Goal: Information Seeking & Learning: Learn about a topic

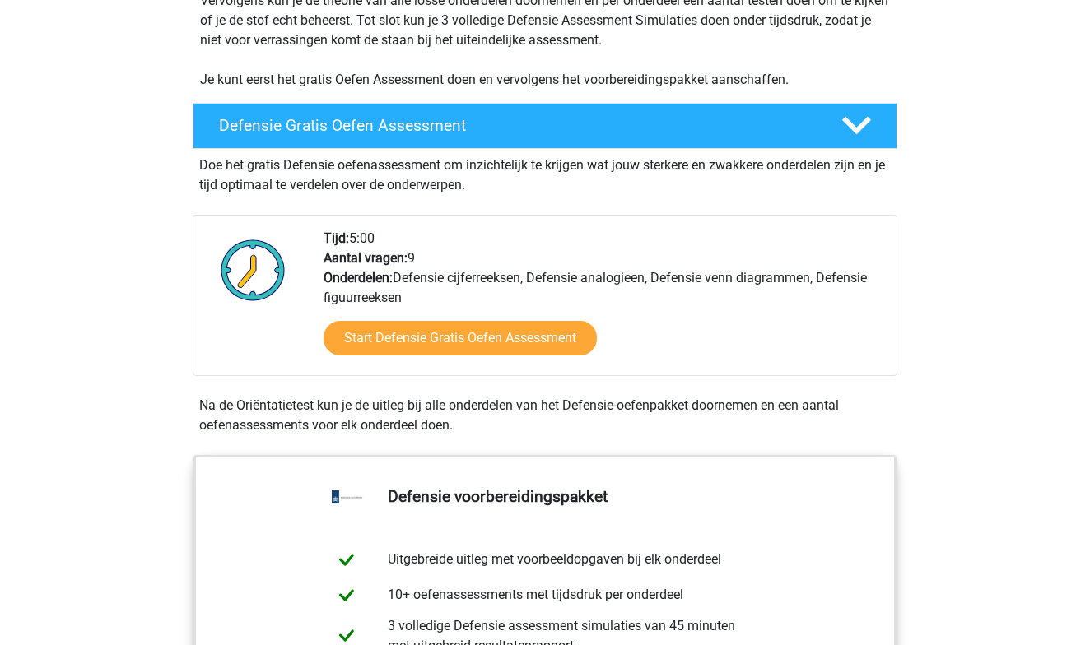
scroll to position [370, 0]
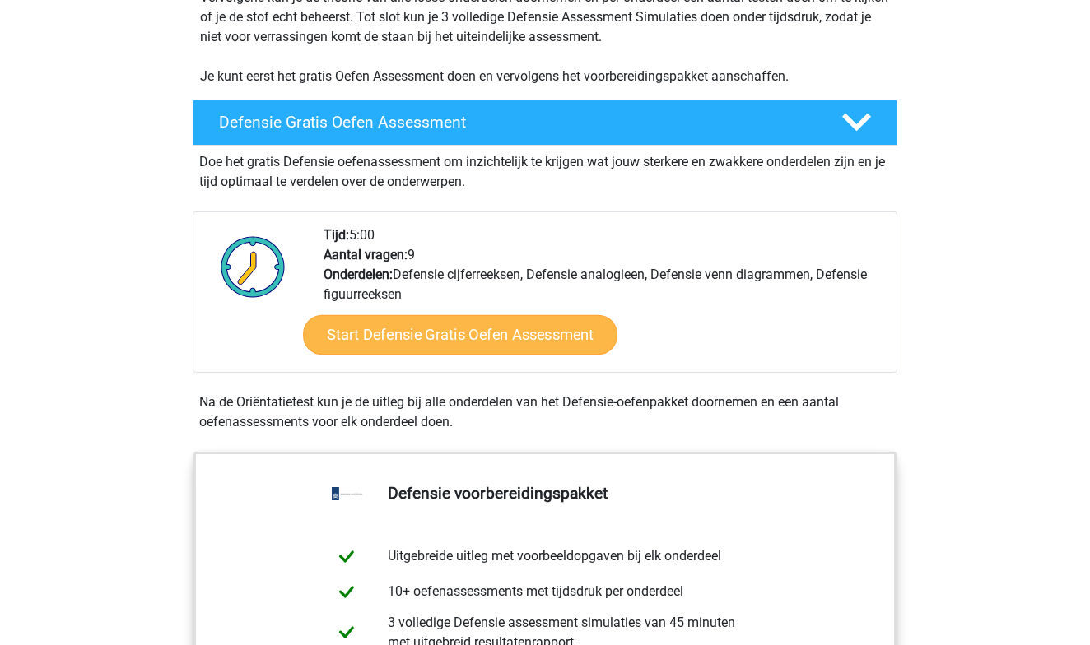
click at [512, 334] on link "Start Defensie Gratis Oefen Assessment" at bounding box center [460, 335] width 314 height 40
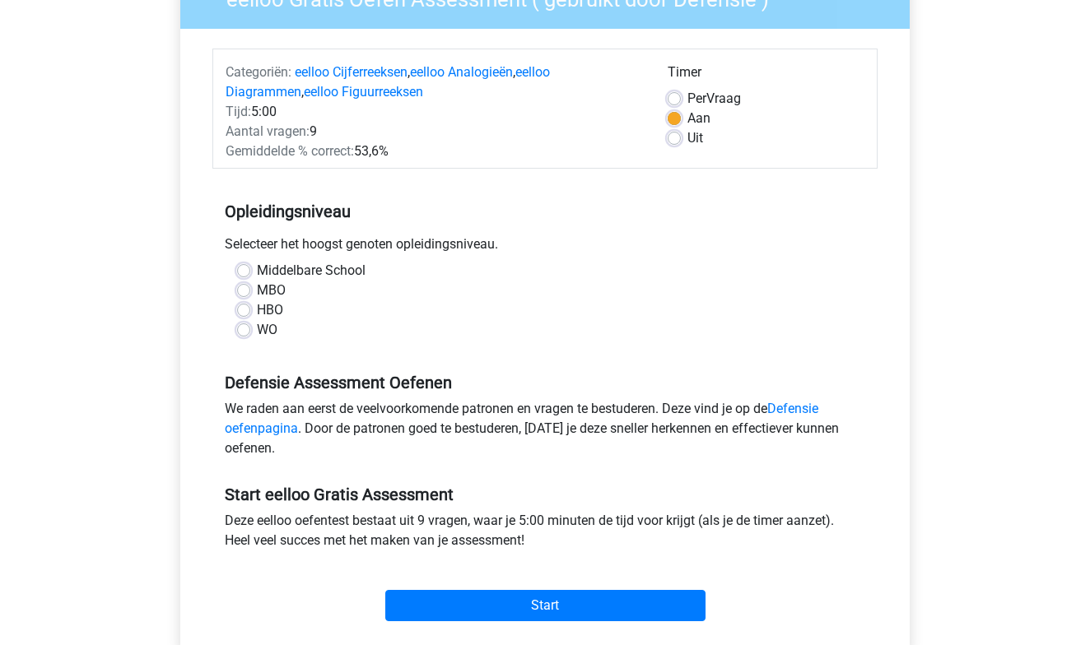
scroll to position [173, 0]
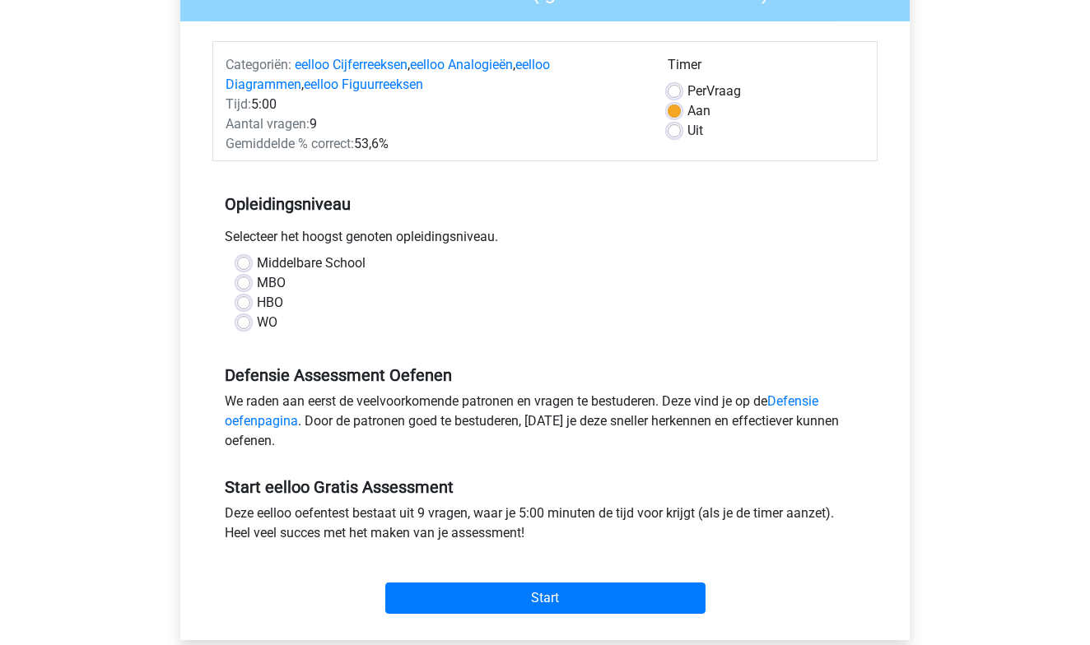
click at [687, 133] on label "Uit" at bounding box center [695, 131] width 16 height 20
click at [676, 133] on input "Uit" at bounding box center [674, 129] width 13 height 16
radio input "true"
click at [257, 282] on label "MBO" at bounding box center [271, 283] width 29 height 20
click at [246, 282] on input "MBO" at bounding box center [243, 281] width 13 height 16
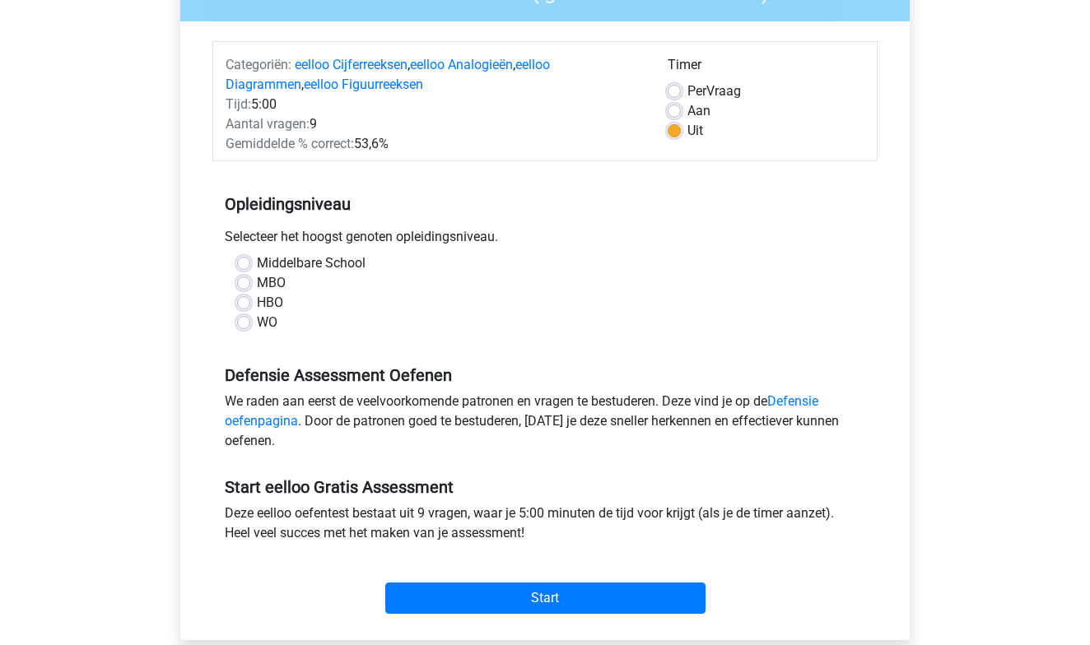
radio input "true"
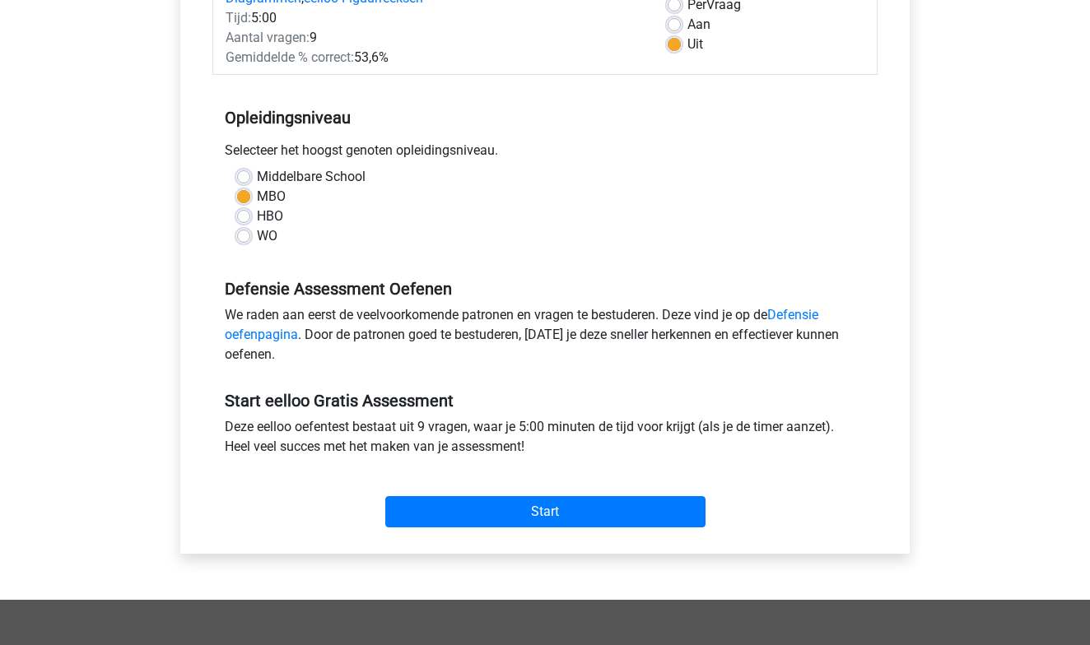
scroll to position [273, 0]
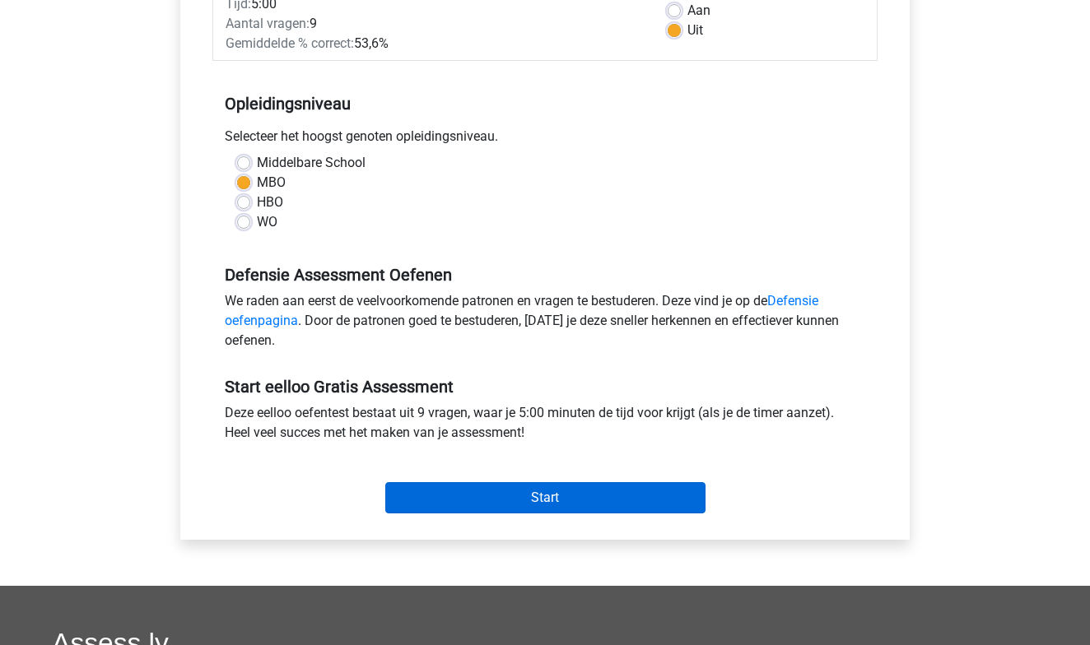
click at [517, 492] on input "Start" at bounding box center [545, 497] width 320 height 31
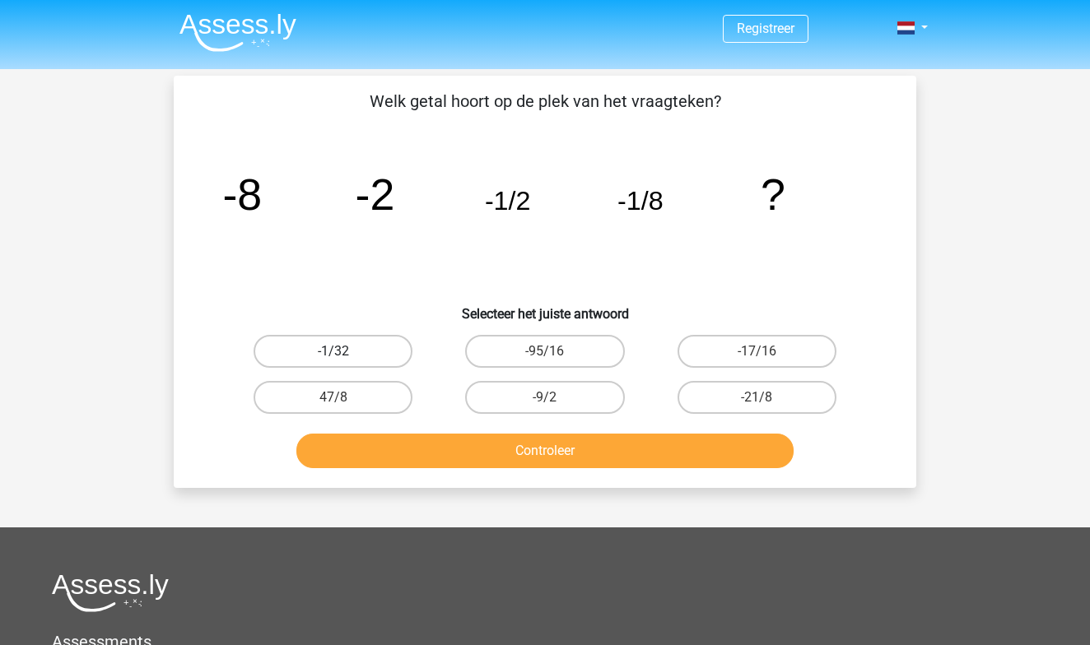
click at [357, 353] on label "-1/32" at bounding box center [333, 351] width 159 height 33
click at [344, 353] on input "-1/32" at bounding box center [338, 357] width 11 height 11
radio input "true"
click at [484, 453] on button "Controleer" at bounding box center [545, 451] width 498 height 35
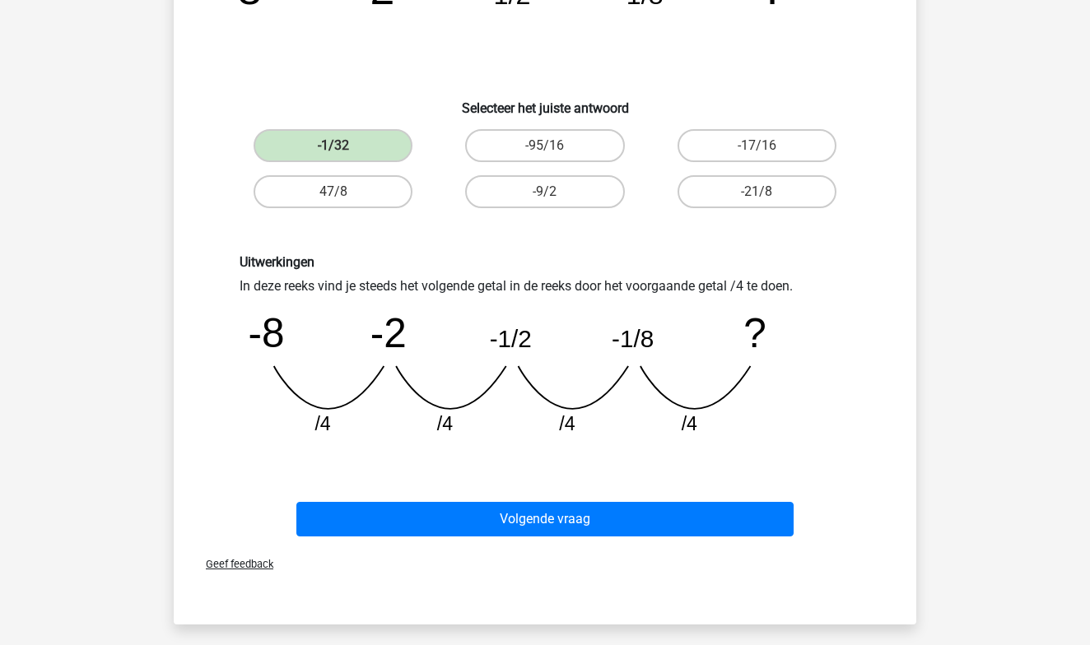
scroll to position [204, 0]
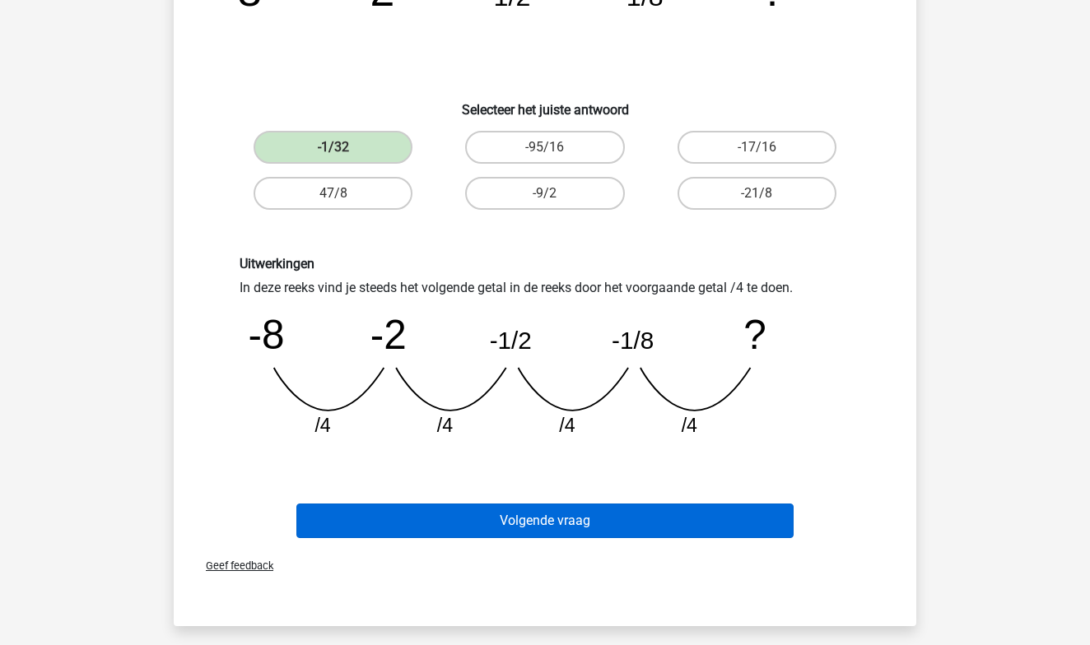
click at [584, 525] on button "Volgende vraag" at bounding box center [545, 521] width 498 height 35
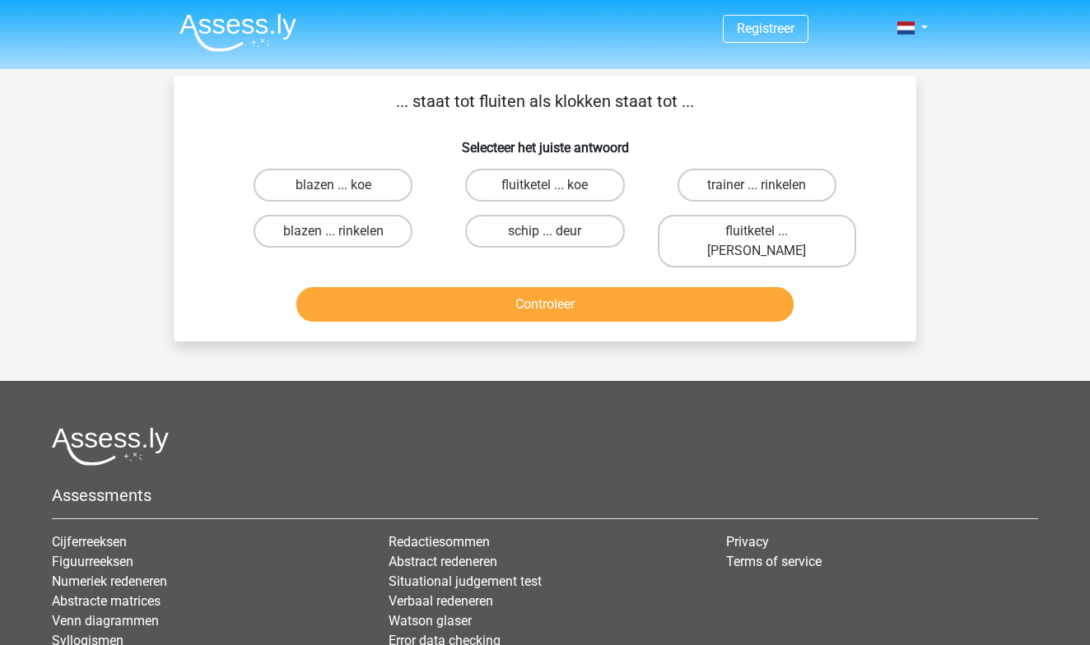
scroll to position [0, 0]
click at [323, 235] on label "blazen ... rinkelen" at bounding box center [333, 231] width 159 height 33
click at [333, 235] on input "blazen ... rinkelen" at bounding box center [338, 236] width 11 height 11
radio input "true"
click at [388, 287] on button "Controleer" at bounding box center [545, 304] width 498 height 35
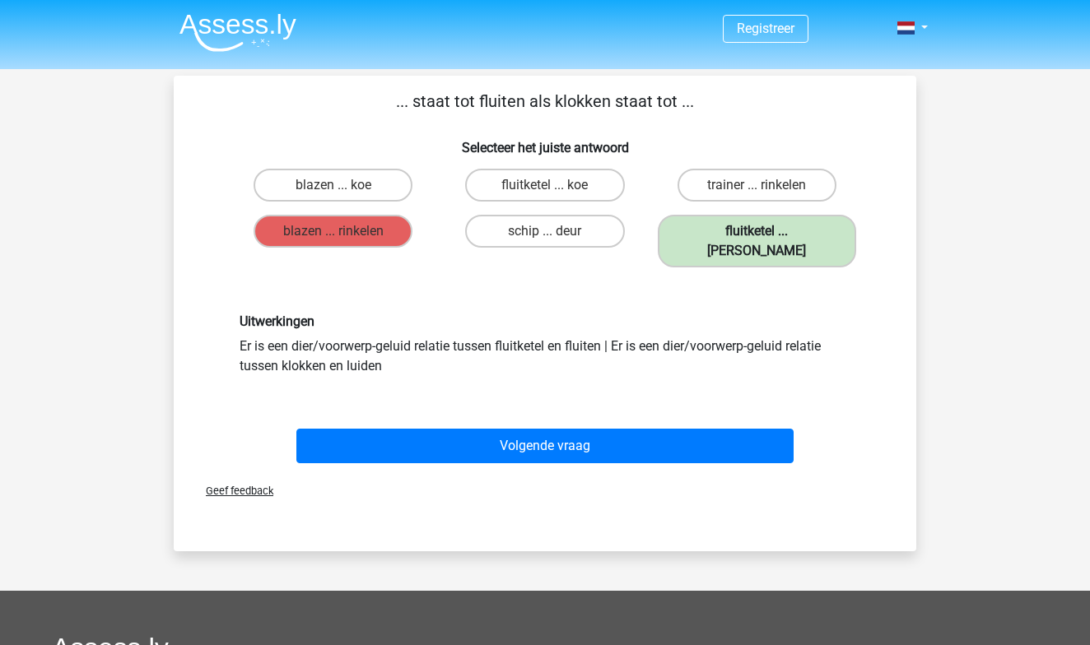
click at [743, 236] on label "fluitketel ... luiden" at bounding box center [757, 241] width 198 height 53
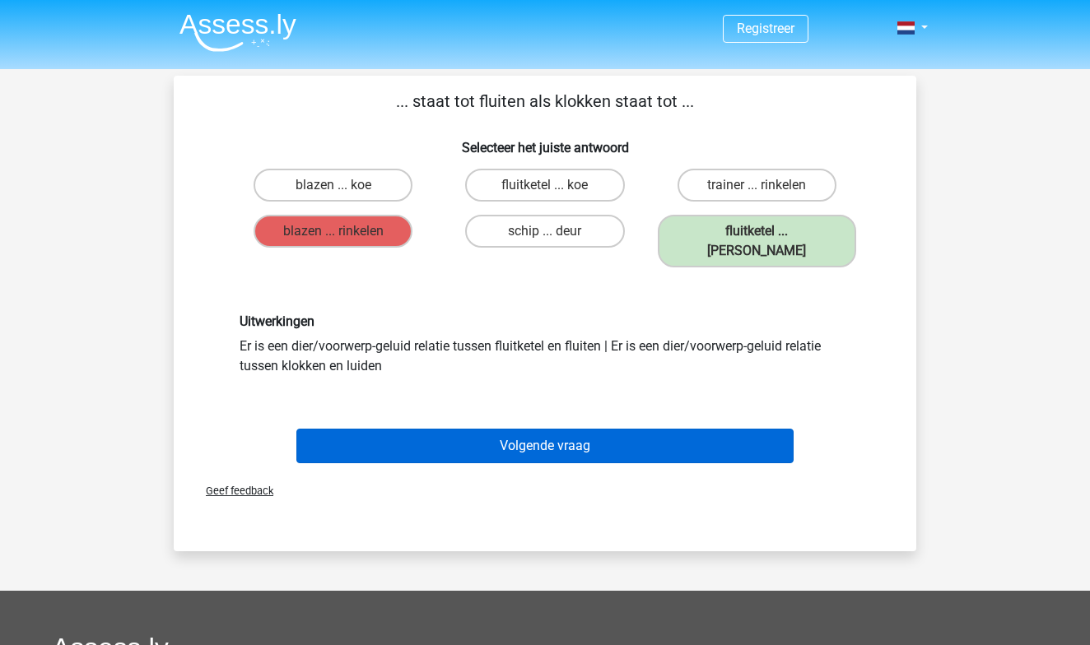
click at [500, 429] on button "Volgende vraag" at bounding box center [545, 446] width 498 height 35
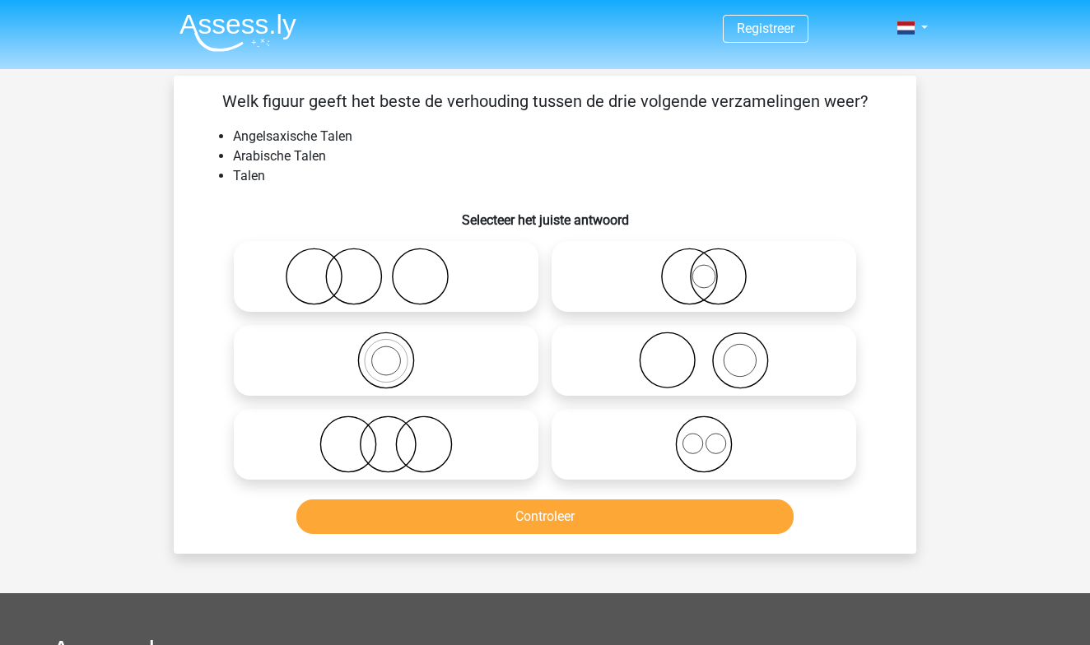
click at [688, 436] on icon at bounding box center [703, 445] width 291 height 58
click at [704, 436] on input "radio" at bounding box center [709, 431] width 11 height 11
radio input "true"
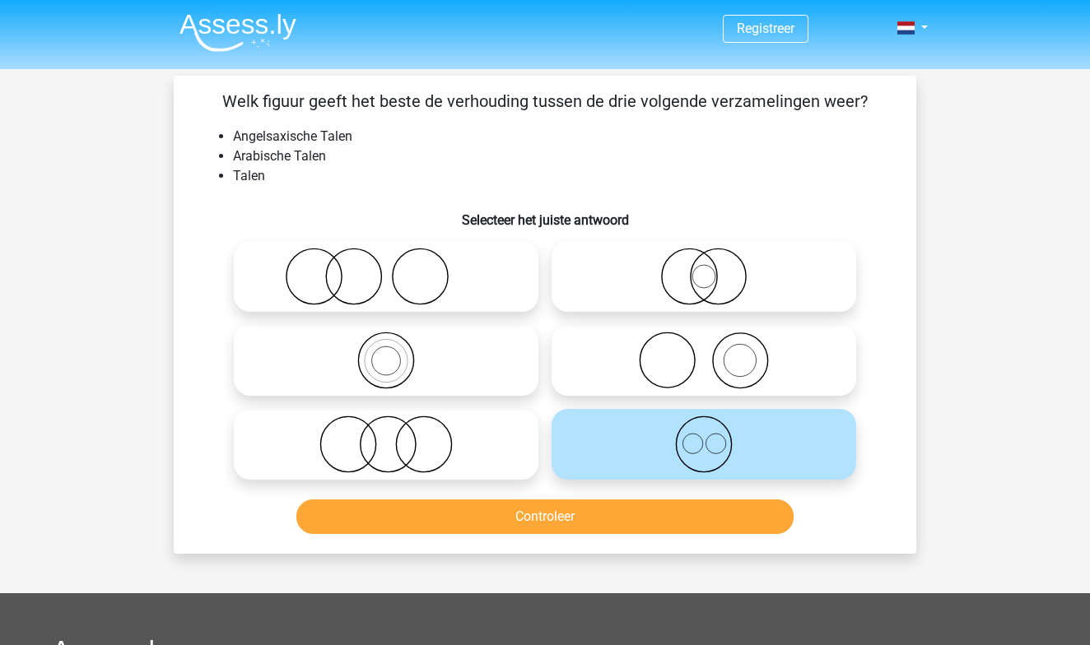
click at [609, 511] on button "Controleer" at bounding box center [545, 517] width 498 height 35
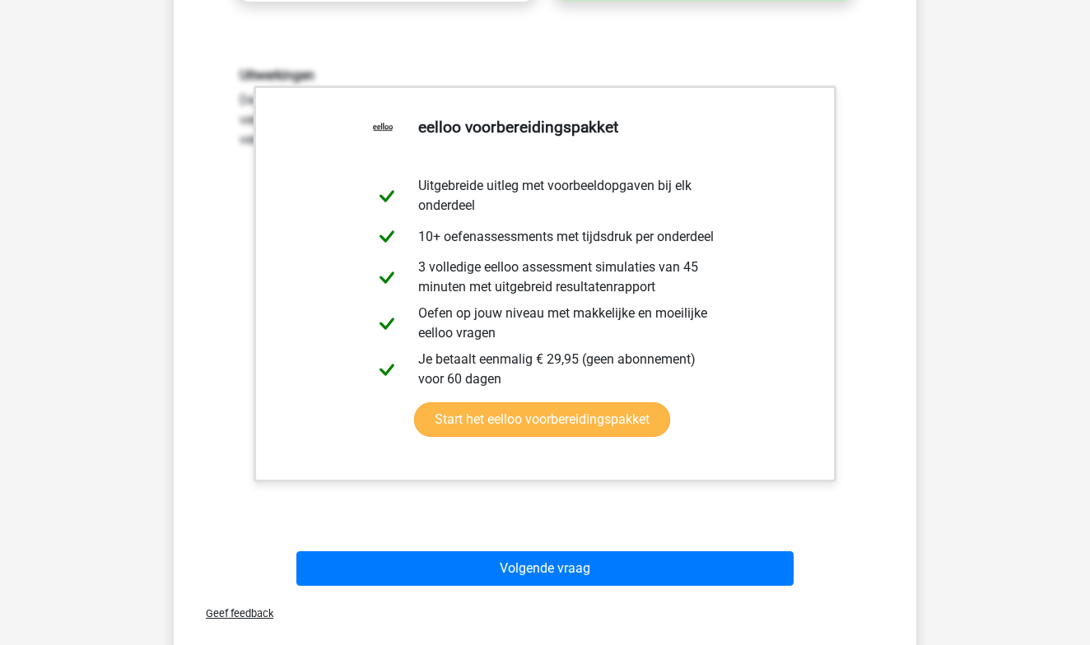
scroll to position [480, 0]
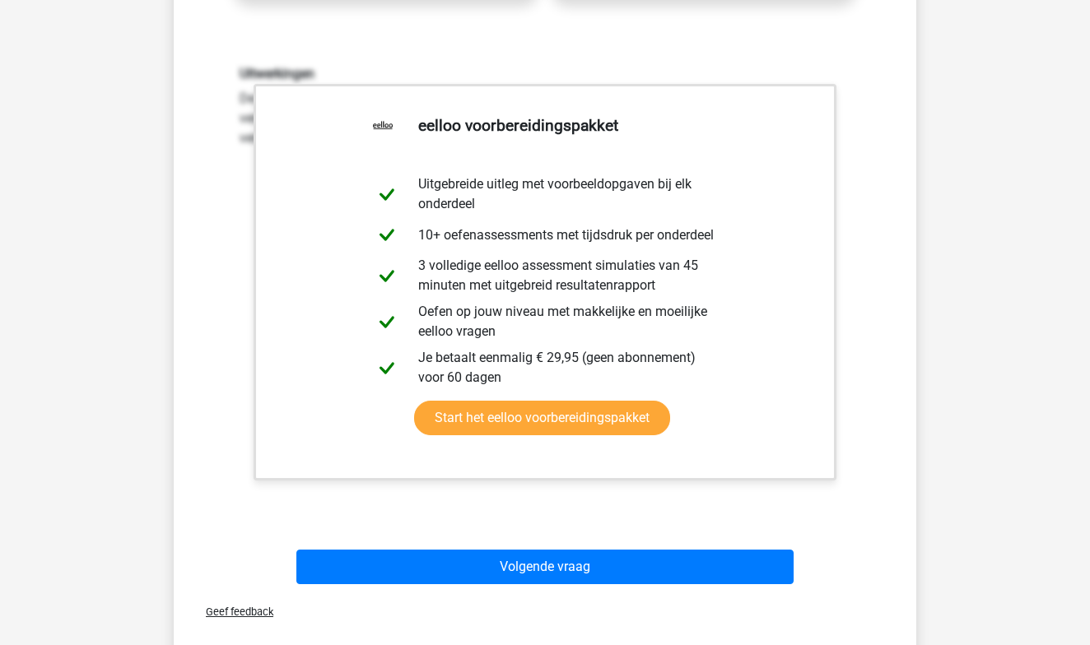
click at [501, 534] on div "Uitwerkingen De verzameling Angelsaxische Talen staat volledig los van de verza…" at bounding box center [545, 281] width 690 height 510
click at [530, 433] on link "Start het eelloo voorbereidingspakket" at bounding box center [542, 418] width 256 height 35
click at [225, 231] on div "Uitwerkingen De verzameling Angelsaxische Talen staat volledig los van de verza…" at bounding box center [545, 281] width 690 height 510
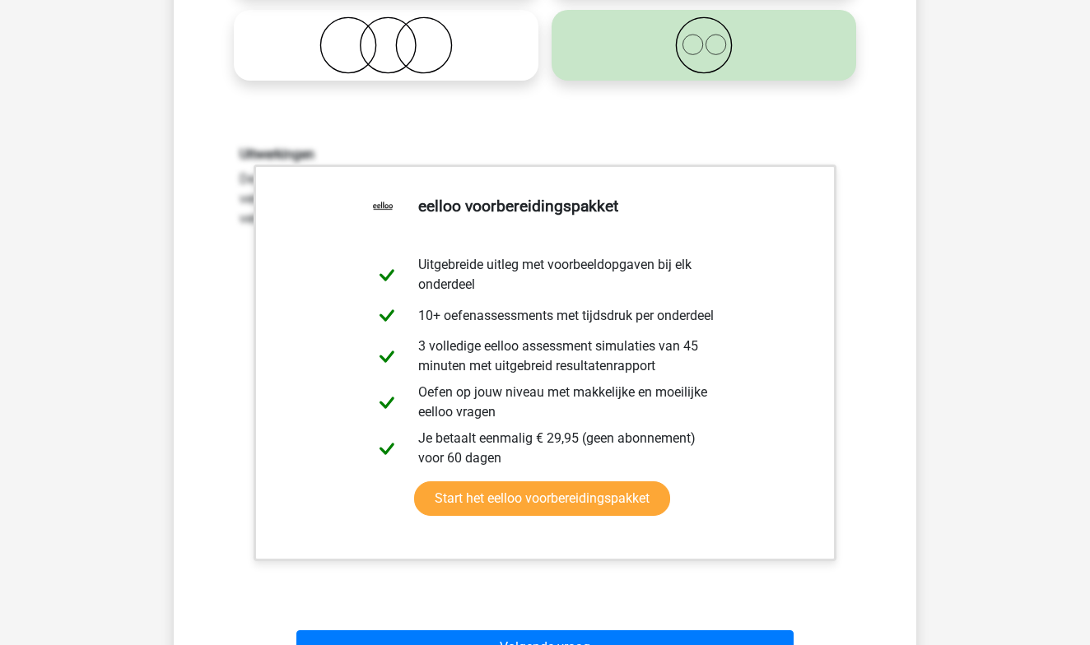
scroll to position [398, 0]
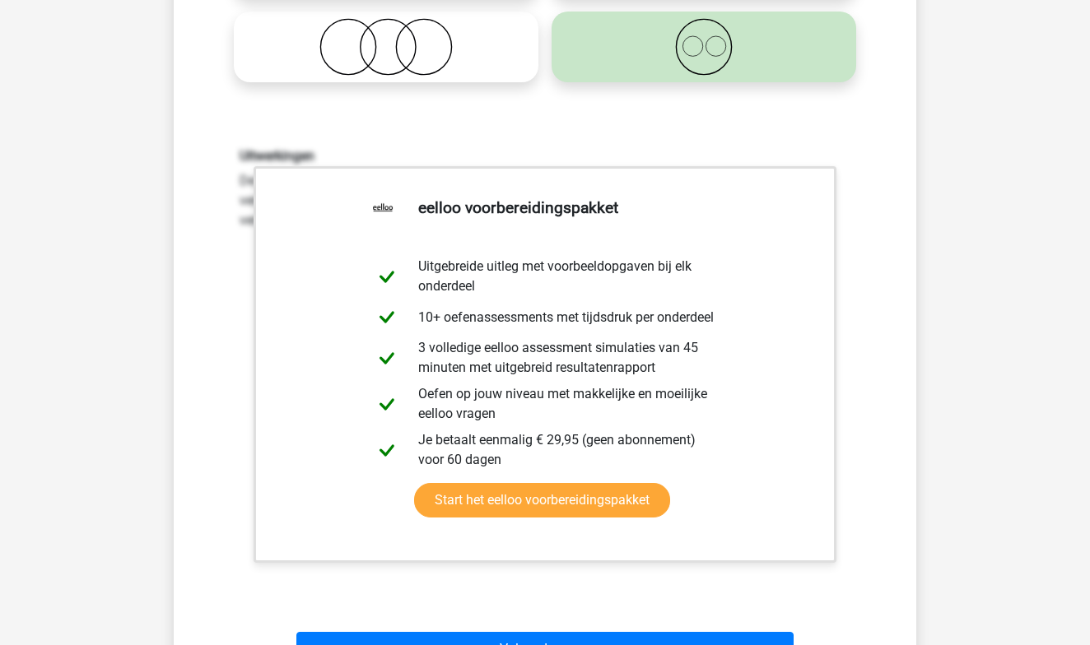
click at [706, 152] on h6 "Uitwerkingen" at bounding box center [545, 156] width 611 height 16
click at [529, 514] on link "Start het eelloo voorbereidingspakket" at bounding box center [542, 500] width 256 height 35
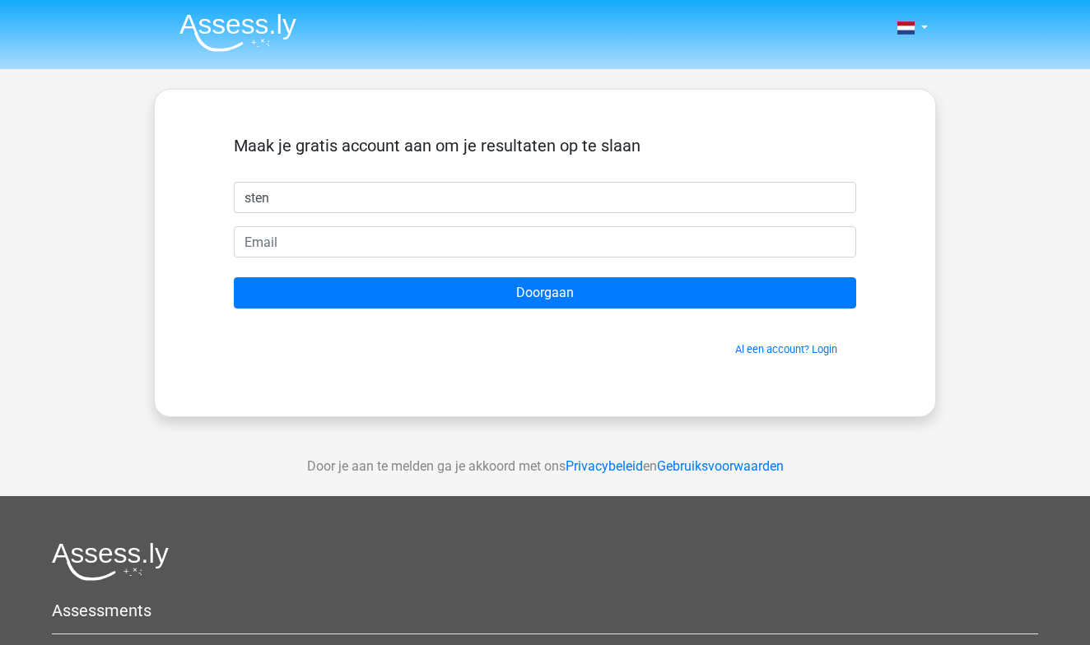
type input "sten"
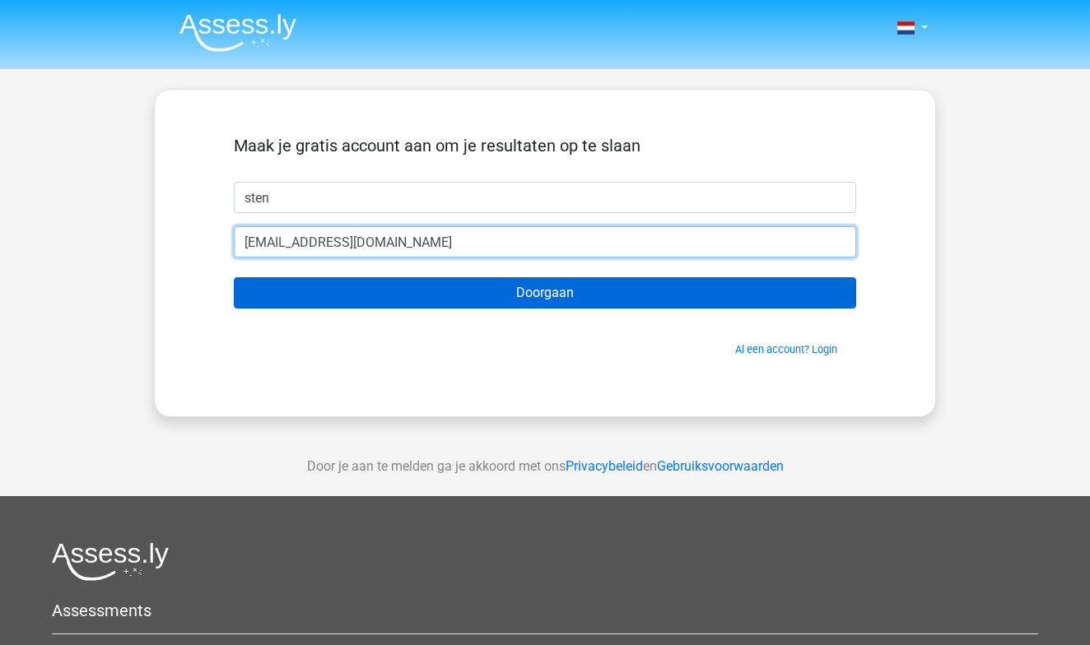
type input "[EMAIL_ADDRESS][DOMAIN_NAME]"
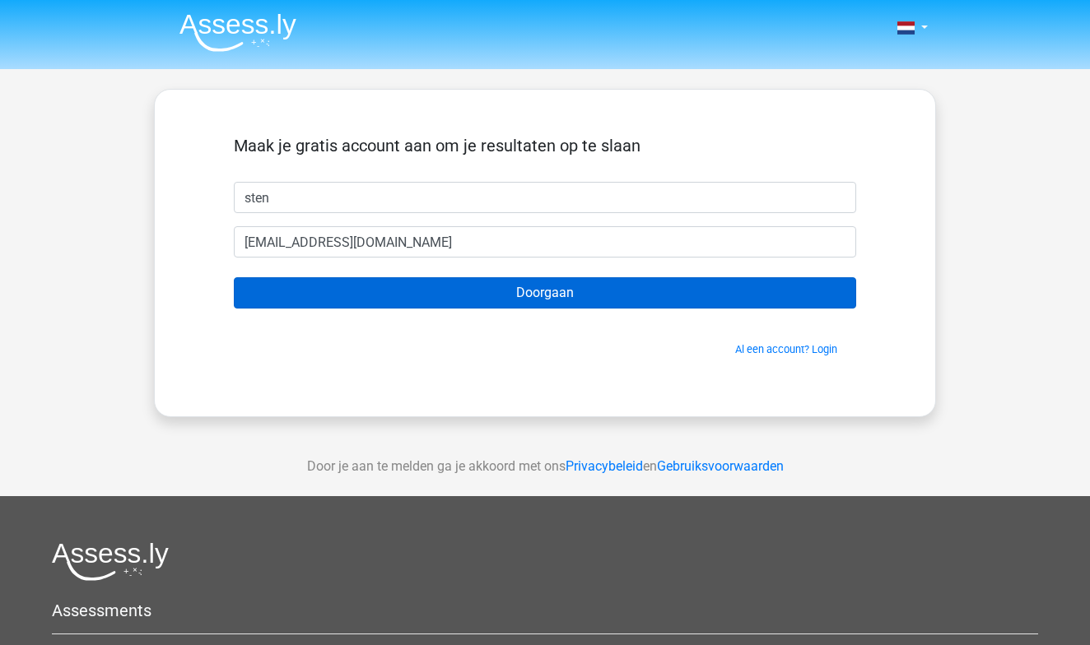
click at [586, 289] on input "Doorgaan" at bounding box center [545, 292] width 622 height 31
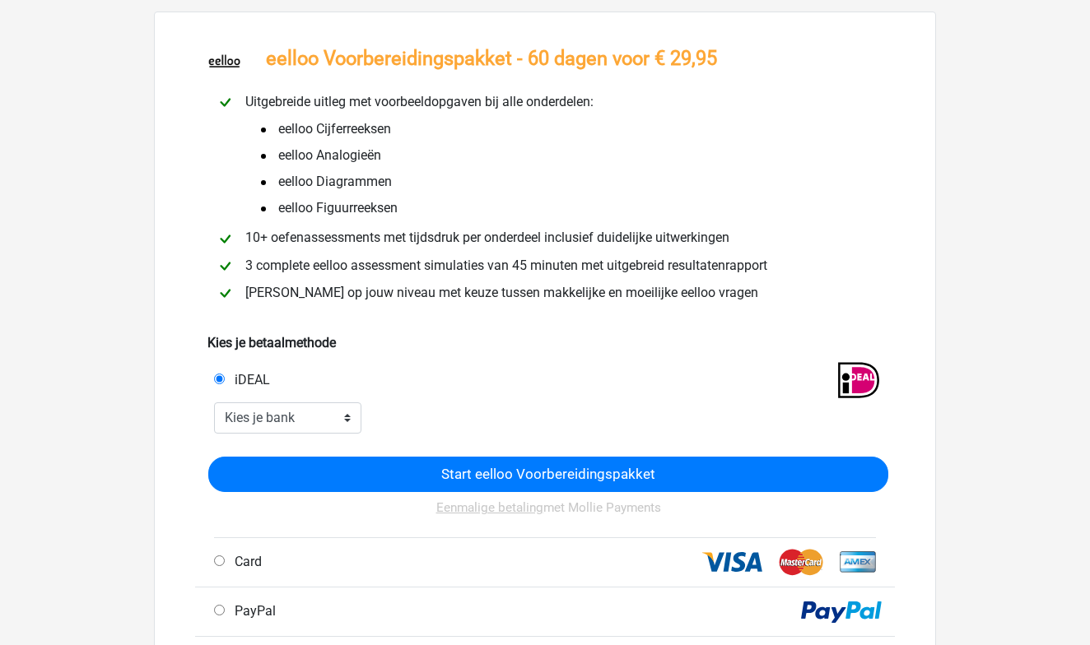
scroll to position [77, 0]
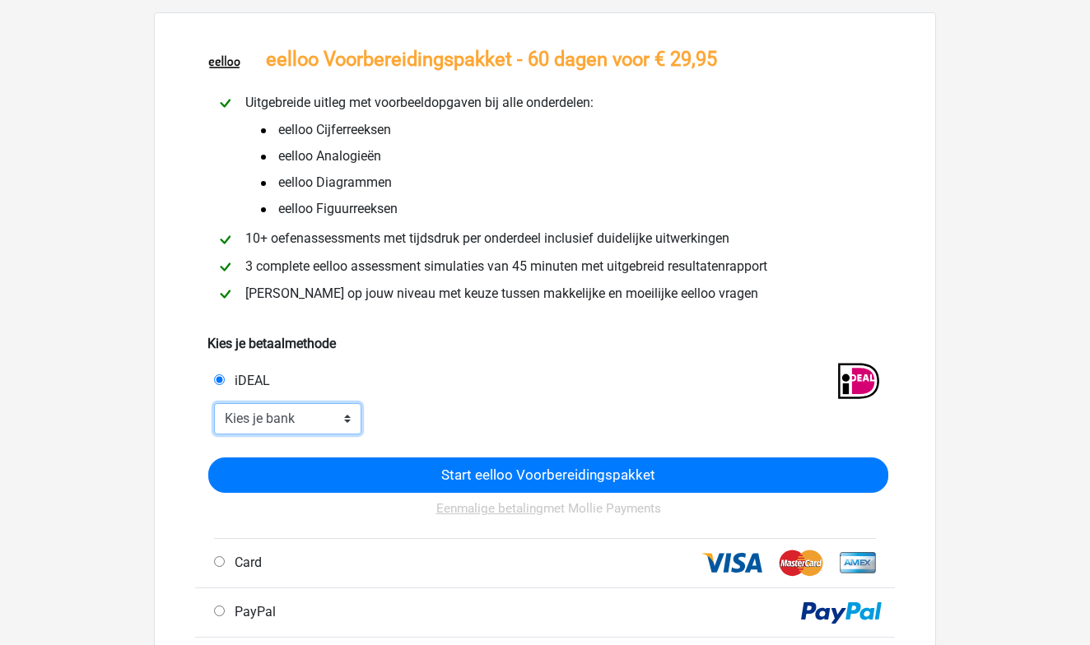
select select "ideal_[SWIFT_CODE]"
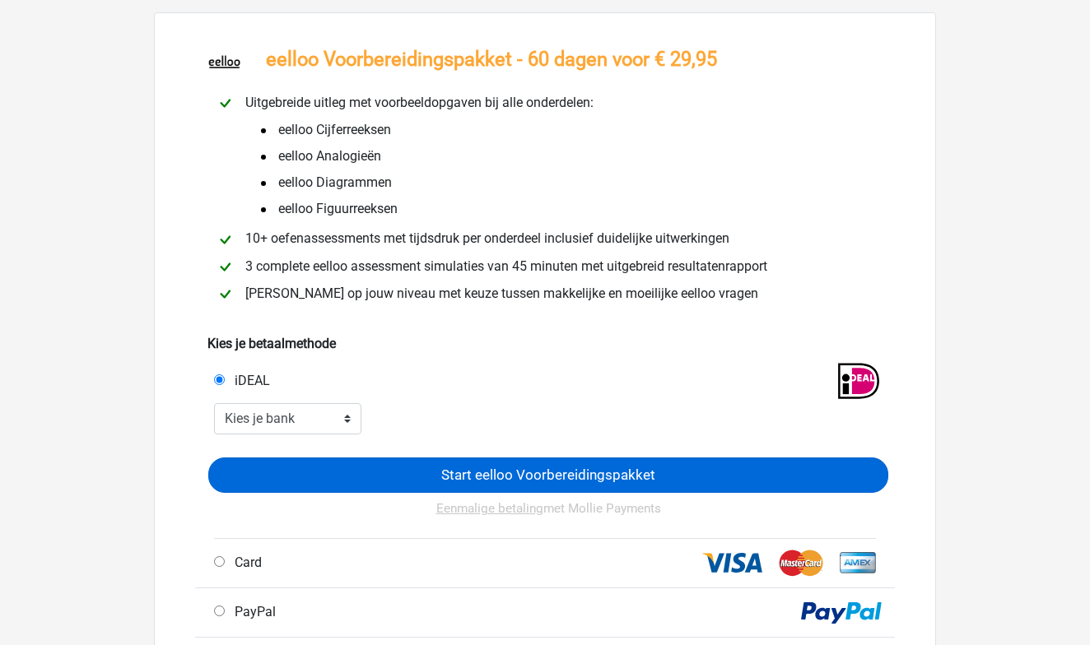
click at [415, 479] on input "Start eelloo Voorbereidingspakket" at bounding box center [548, 475] width 680 height 35
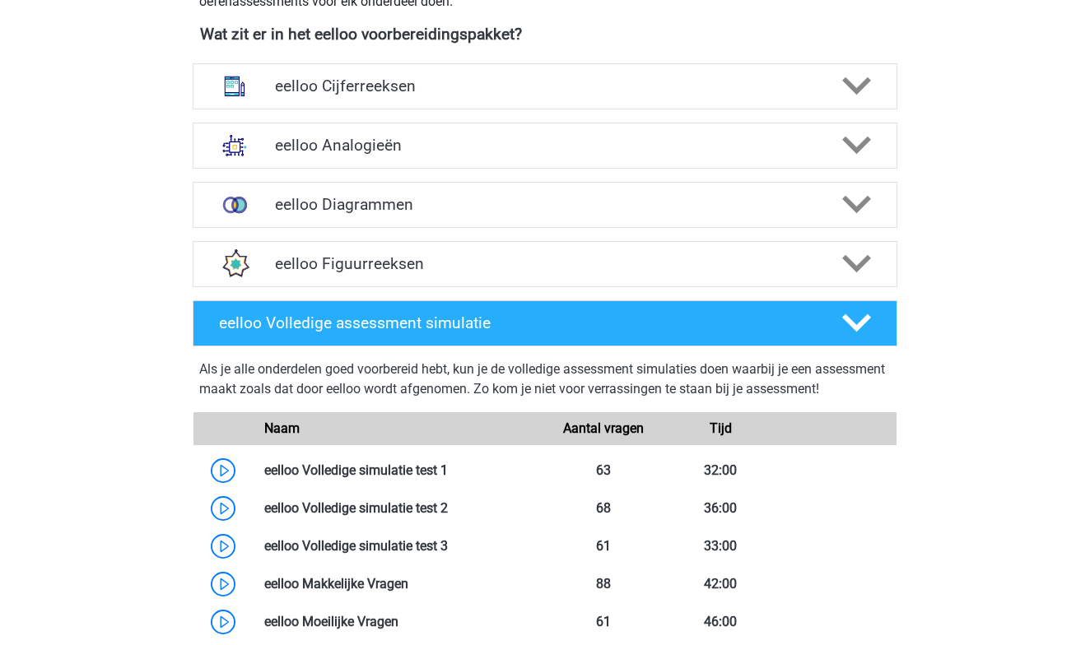
scroll to position [1120, 0]
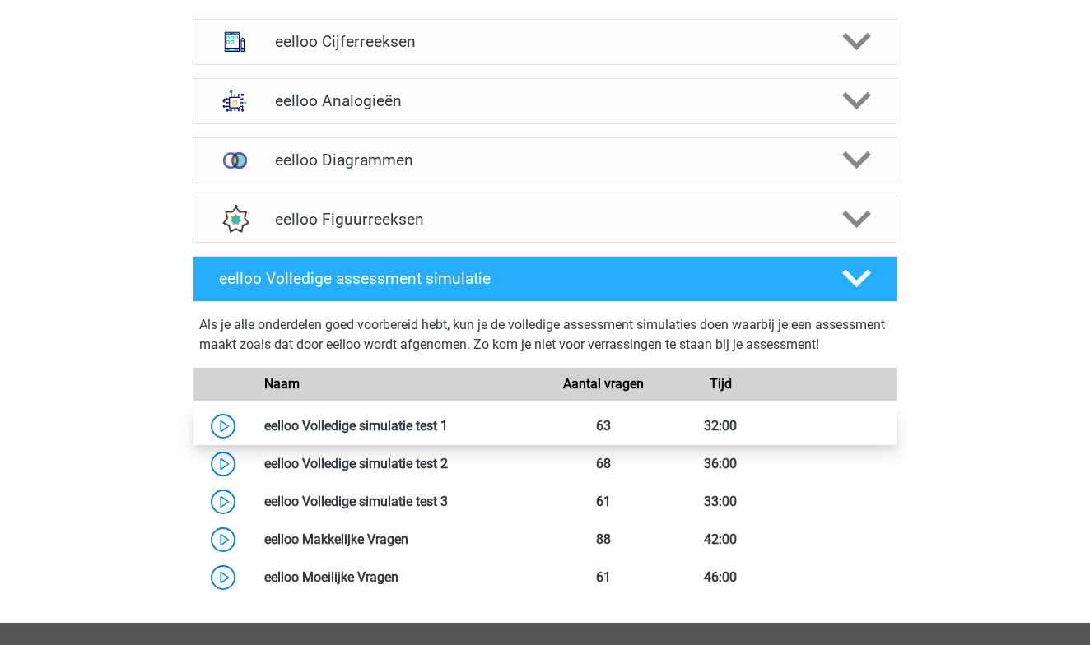
click at [448, 434] on link at bounding box center [448, 426] width 0 height 16
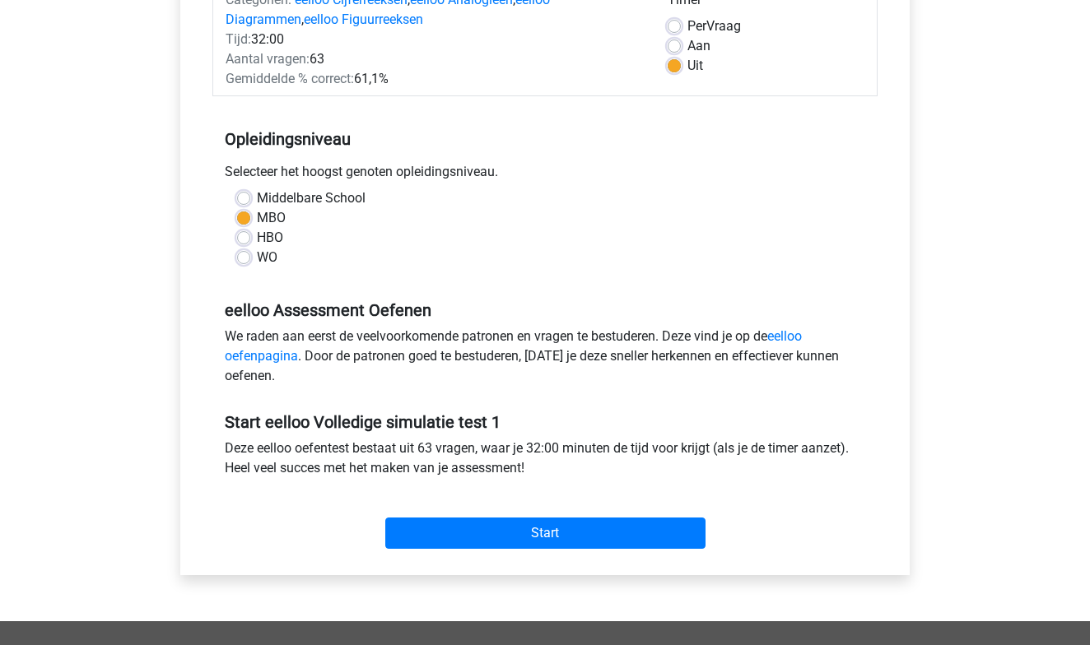
scroll to position [260, 0]
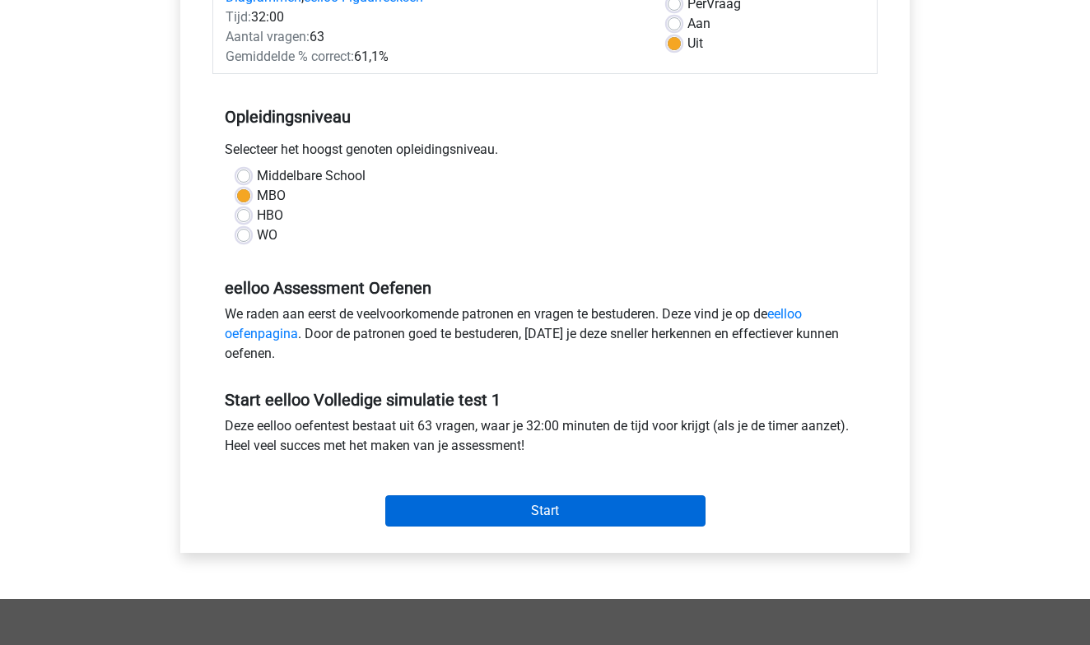
click at [436, 511] on input "Start" at bounding box center [545, 511] width 320 height 31
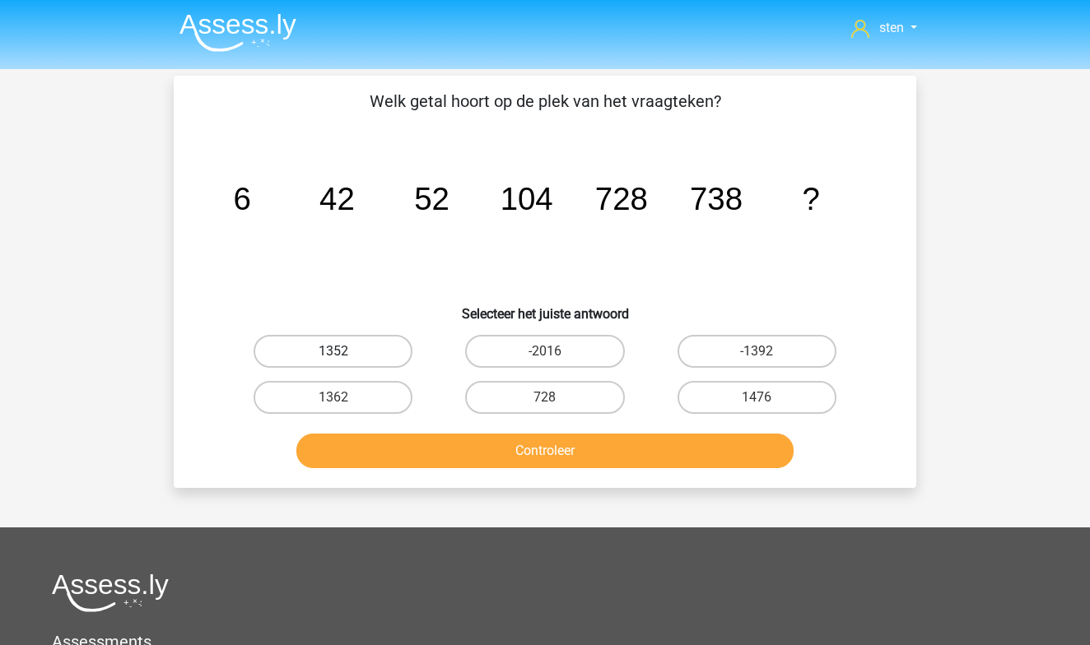
click at [367, 347] on label "1352" at bounding box center [333, 351] width 159 height 33
click at [344, 352] on input "1352" at bounding box center [338, 357] width 11 height 11
radio input "true"
click at [469, 454] on button "Controleer" at bounding box center [545, 451] width 498 height 35
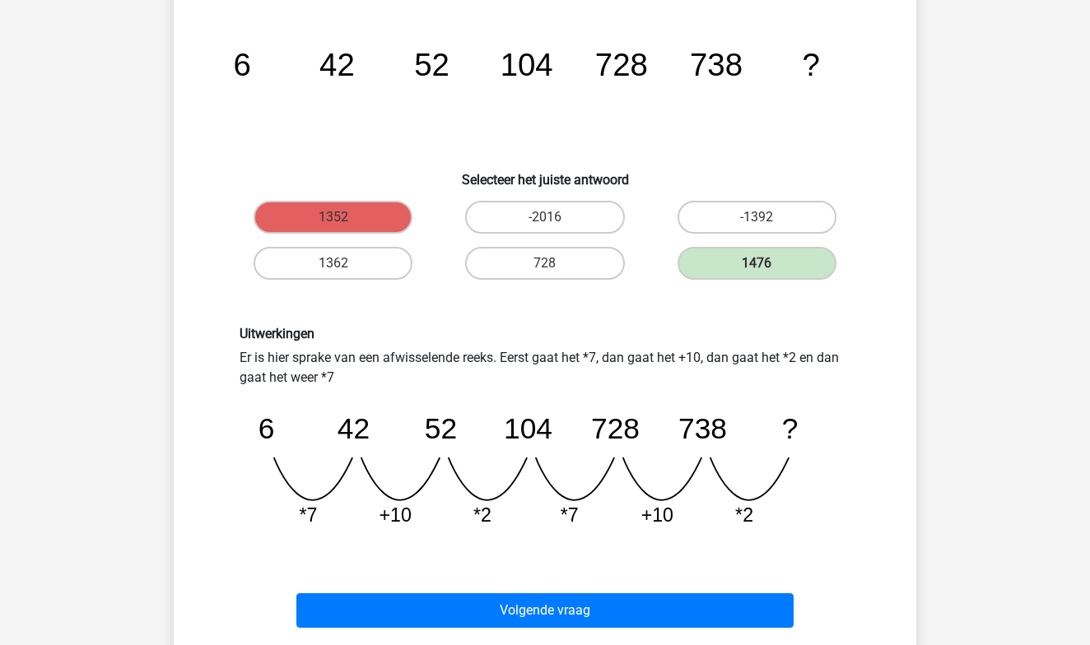
scroll to position [130, 0]
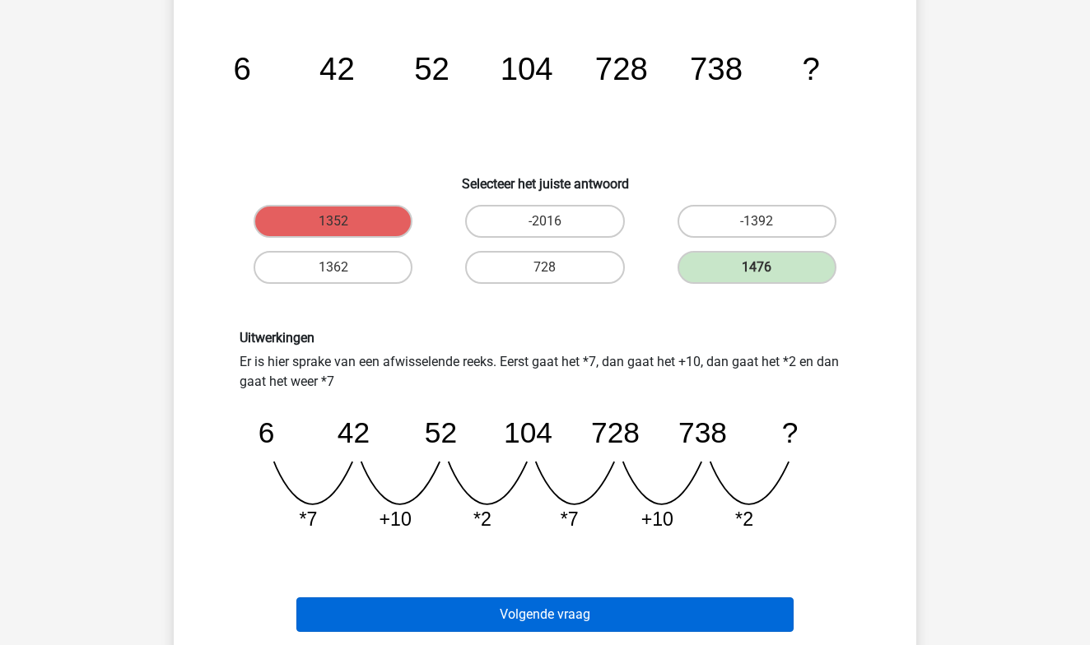
click at [569, 617] on button "Volgende vraag" at bounding box center [545, 615] width 498 height 35
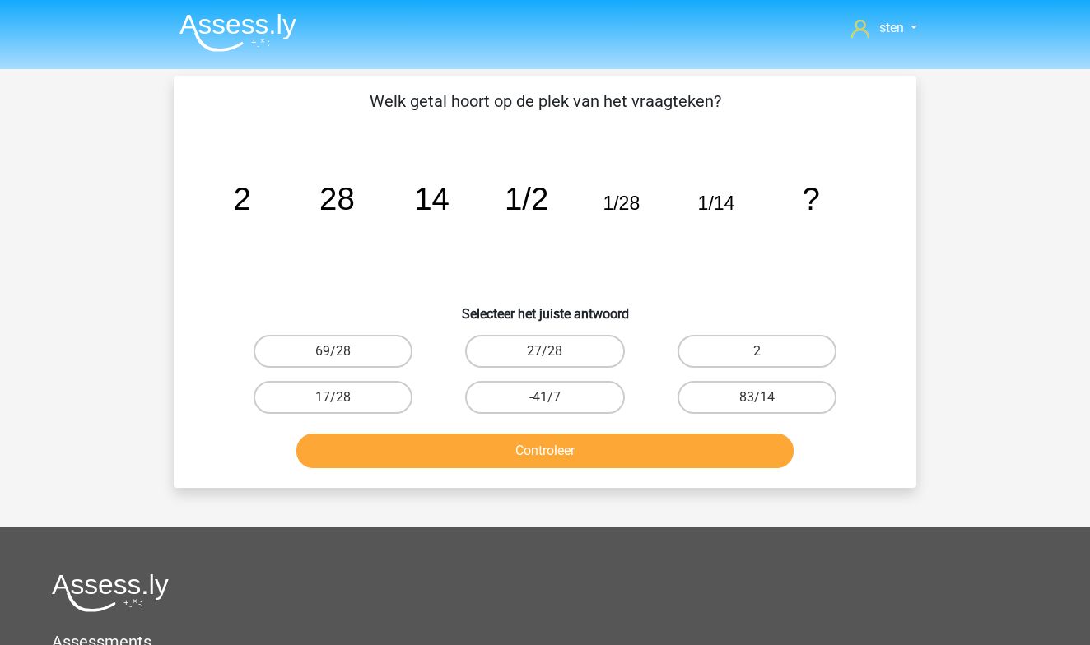
scroll to position [0, 0]
click at [556, 345] on label "27/28" at bounding box center [544, 351] width 159 height 33
click at [556, 352] on input "27/28" at bounding box center [550, 357] width 11 height 11
radio input "true"
click at [572, 449] on button "Controleer" at bounding box center [545, 451] width 498 height 35
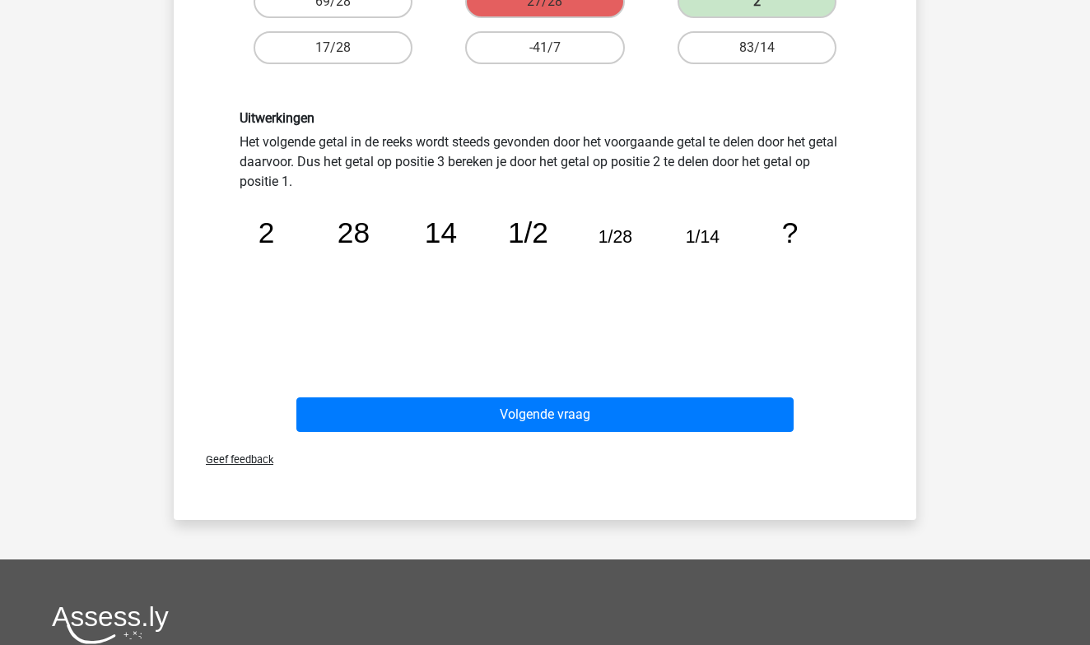
scroll to position [353, 0]
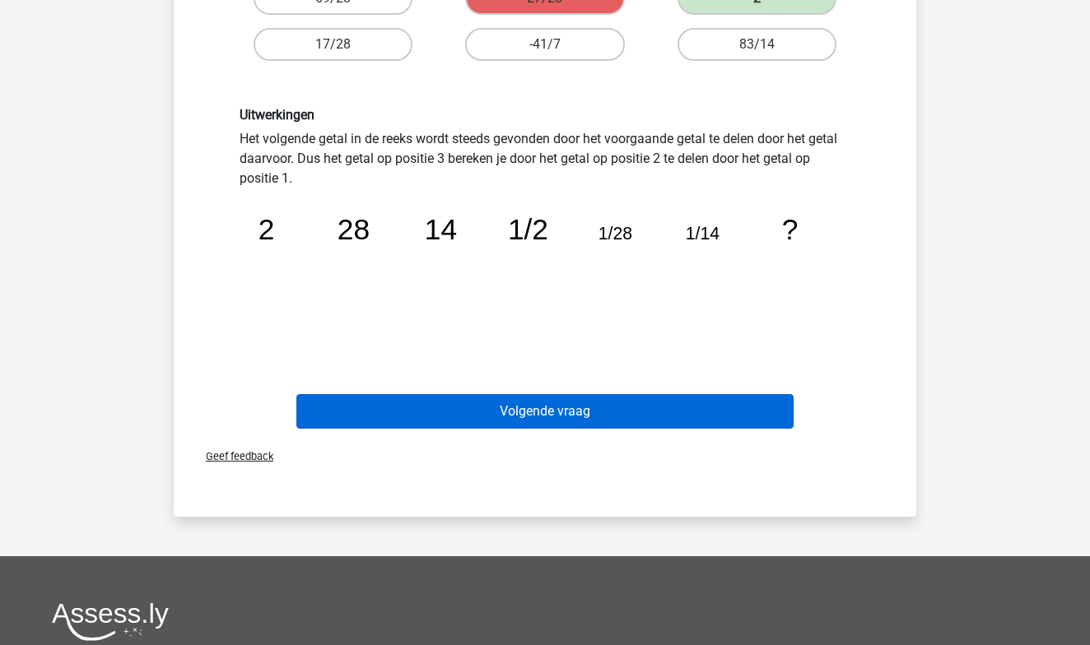
click at [598, 419] on button "Volgende vraag" at bounding box center [545, 411] width 498 height 35
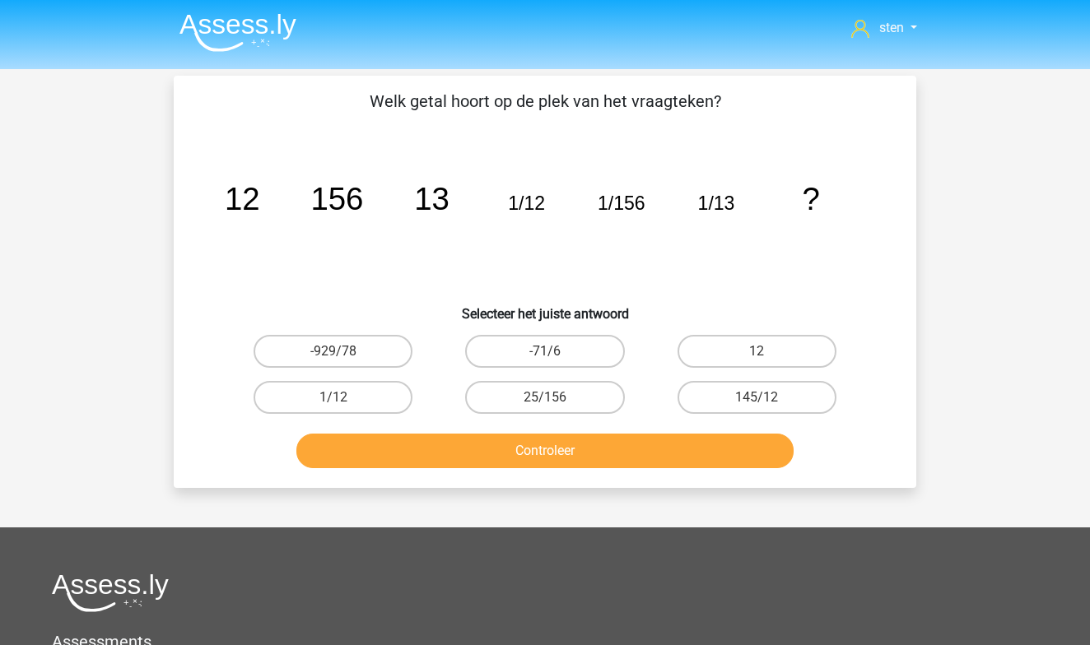
scroll to position [0, 0]
click at [745, 354] on label "12" at bounding box center [757, 351] width 159 height 33
click at [757, 354] on input "12" at bounding box center [762, 357] width 11 height 11
radio input "true"
click at [689, 445] on button "Controleer" at bounding box center [545, 451] width 498 height 35
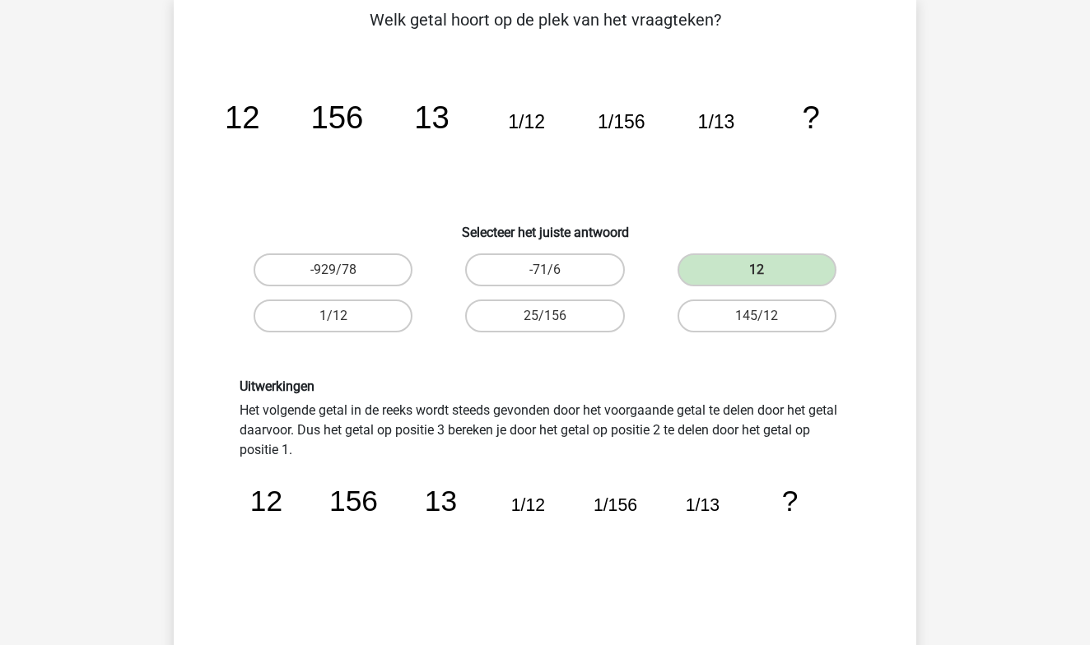
scroll to position [94, 0]
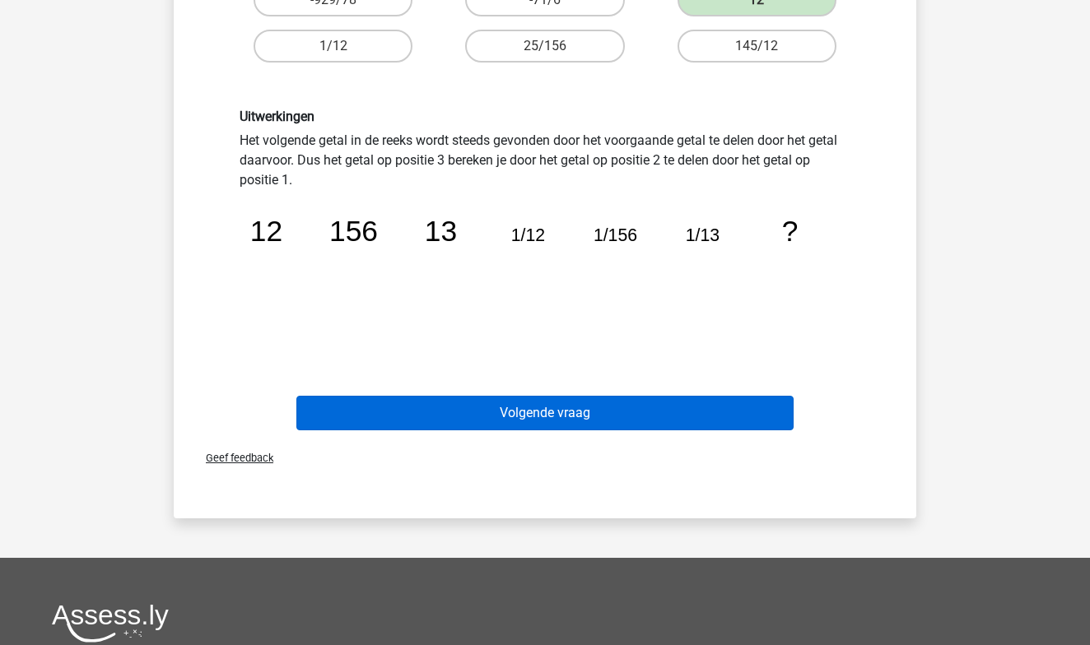
click at [680, 420] on button "Volgende vraag" at bounding box center [545, 413] width 498 height 35
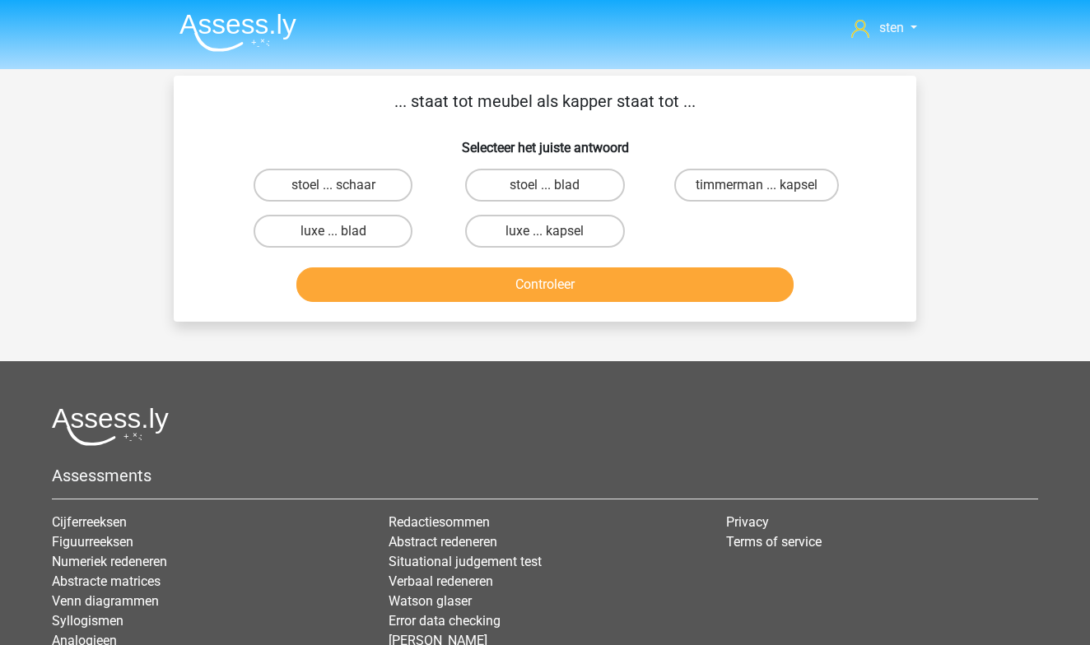
scroll to position [0, 0]
click at [392, 186] on label "stoel ... schaar" at bounding box center [333, 185] width 159 height 33
click at [344, 186] on input "stoel ... schaar" at bounding box center [338, 190] width 11 height 11
radio input "true"
click at [427, 279] on button "Controleer" at bounding box center [545, 285] width 498 height 35
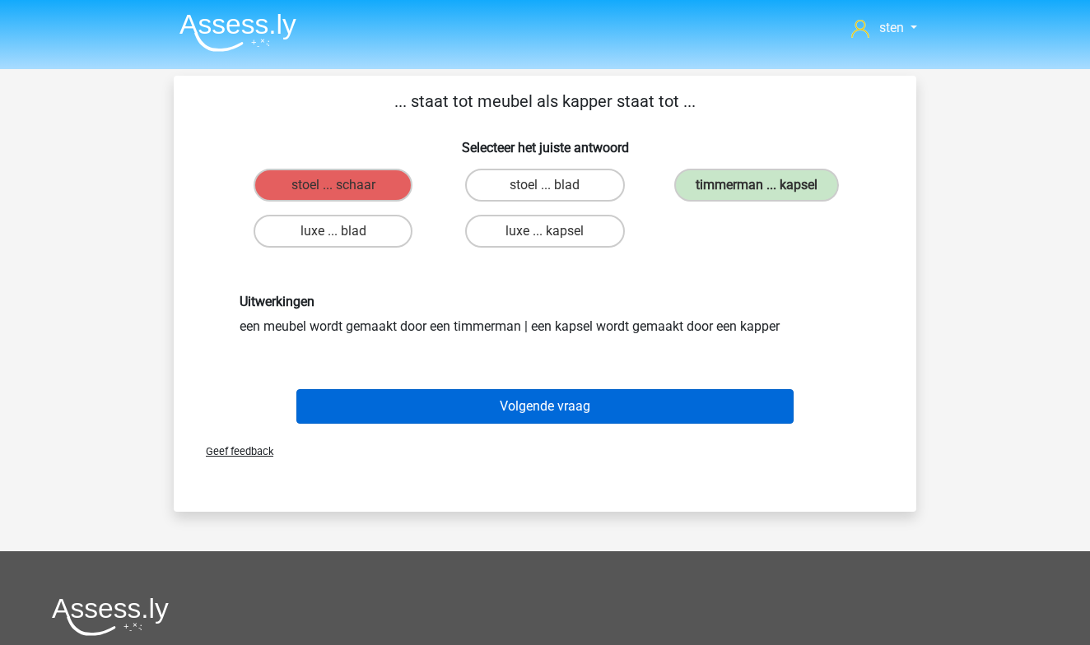
click at [540, 406] on button "Volgende vraag" at bounding box center [545, 406] width 498 height 35
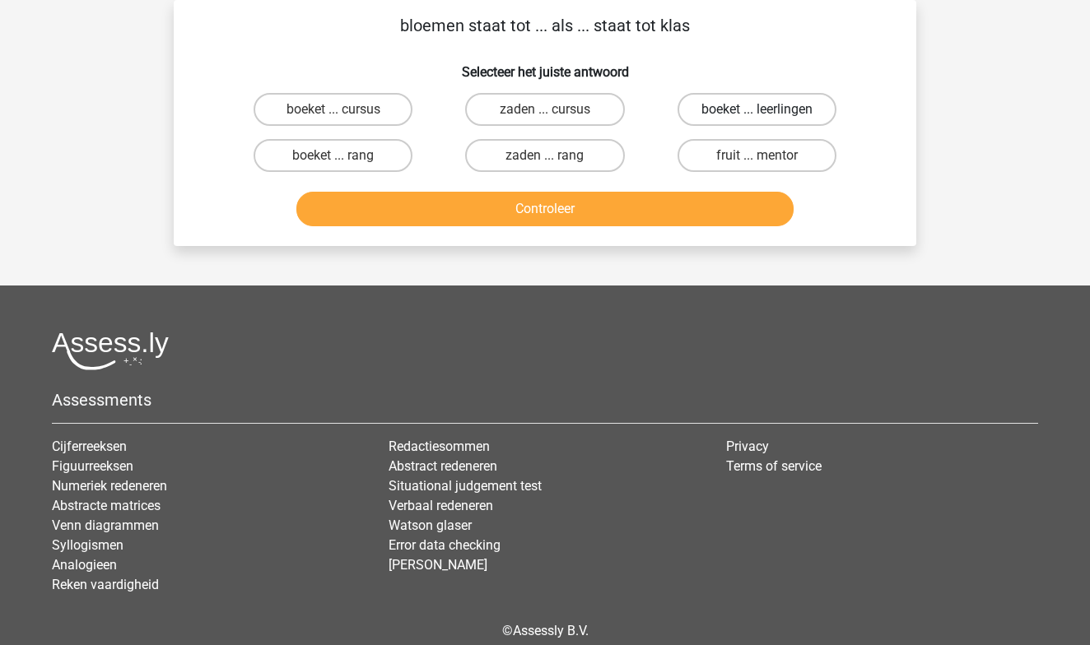
click at [755, 105] on label "boeket ... leerlingen" at bounding box center [757, 109] width 159 height 33
click at [757, 109] on input "boeket ... leerlingen" at bounding box center [762, 114] width 11 height 11
radio input "true"
click at [674, 209] on button "Controleer" at bounding box center [545, 209] width 498 height 35
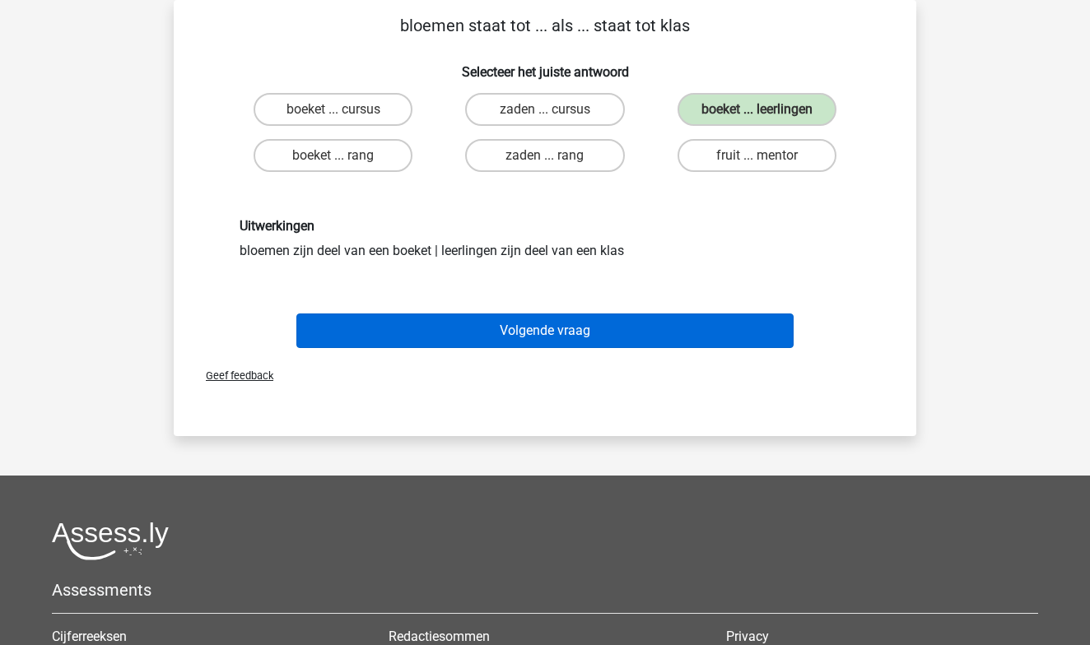
click at [602, 331] on button "Volgende vraag" at bounding box center [545, 331] width 498 height 35
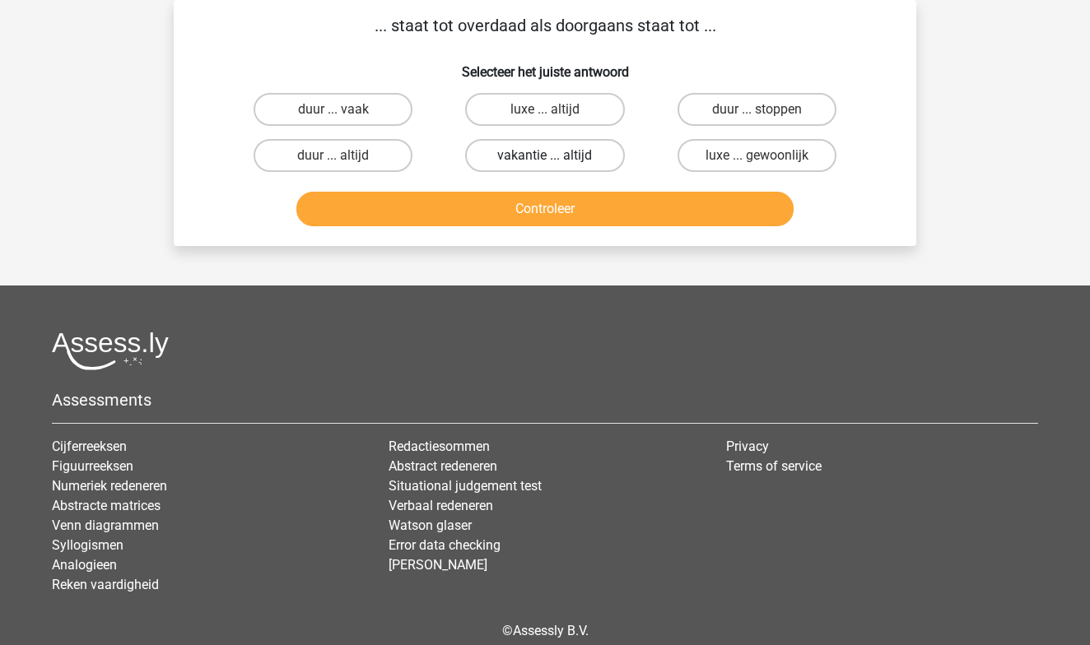
click at [567, 160] on label "vakantie ... altijd" at bounding box center [544, 155] width 159 height 33
click at [556, 160] on input "vakantie ... altijd" at bounding box center [550, 161] width 11 height 11
radio input "true"
click at [567, 210] on button "Controleer" at bounding box center [545, 209] width 498 height 35
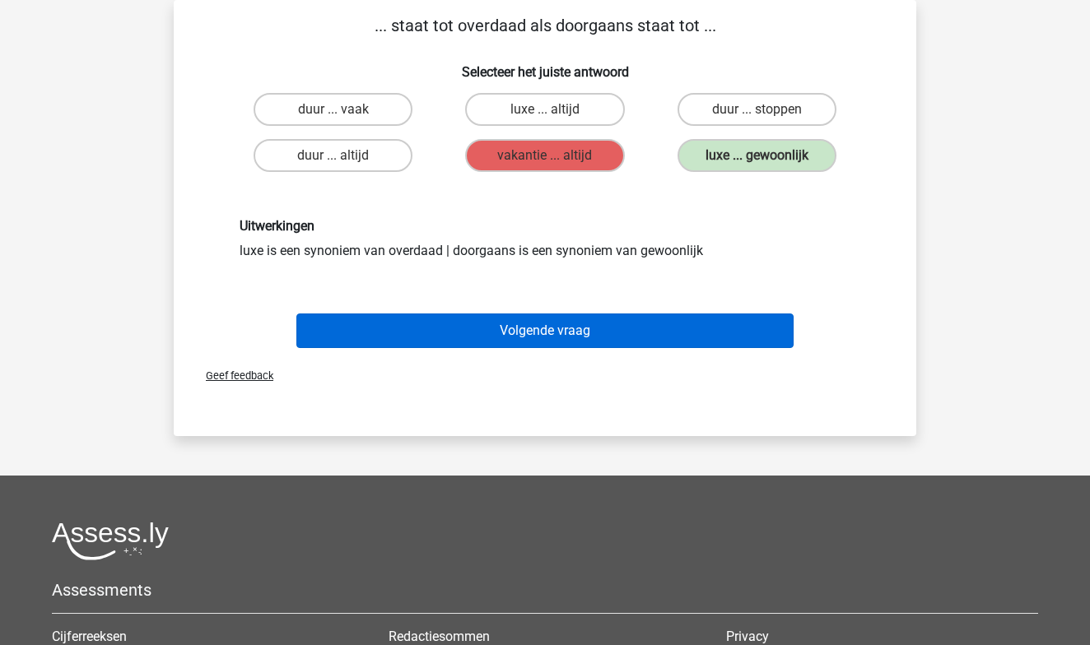
click at [611, 334] on button "Volgende vraag" at bounding box center [545, 331] width 498 height 35
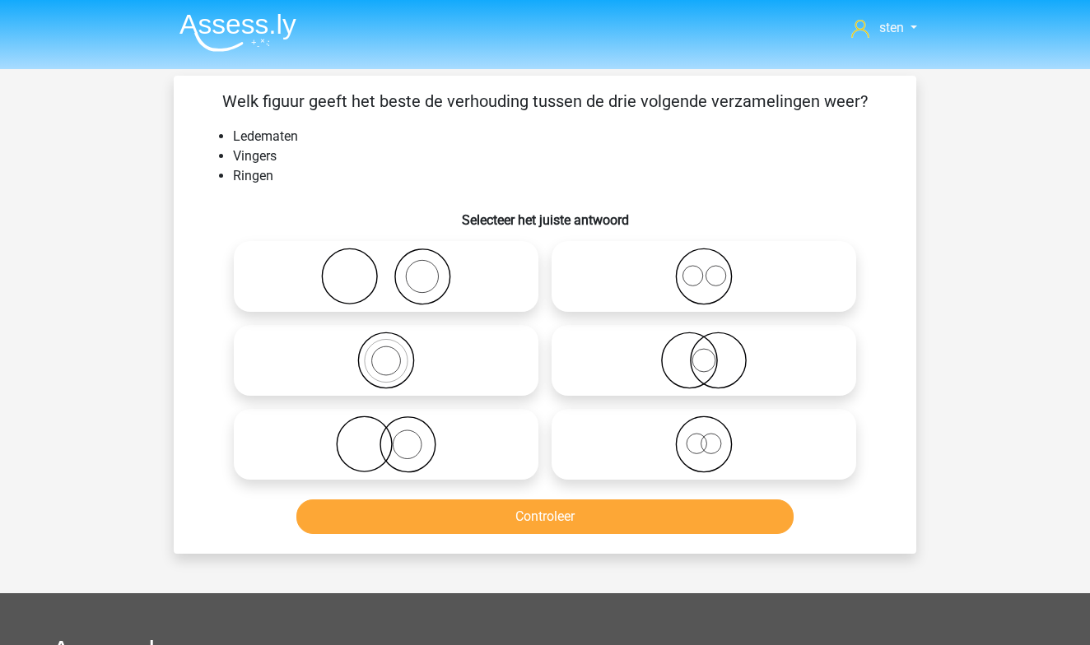
scroll to position [0, 0]
click at [431, 278] on icon at bounding box center [385, 277] width 291 height 58
click at [397, 268] on input "radio" at bounding box center [391, 263] width 11 height 11
radio input "true"
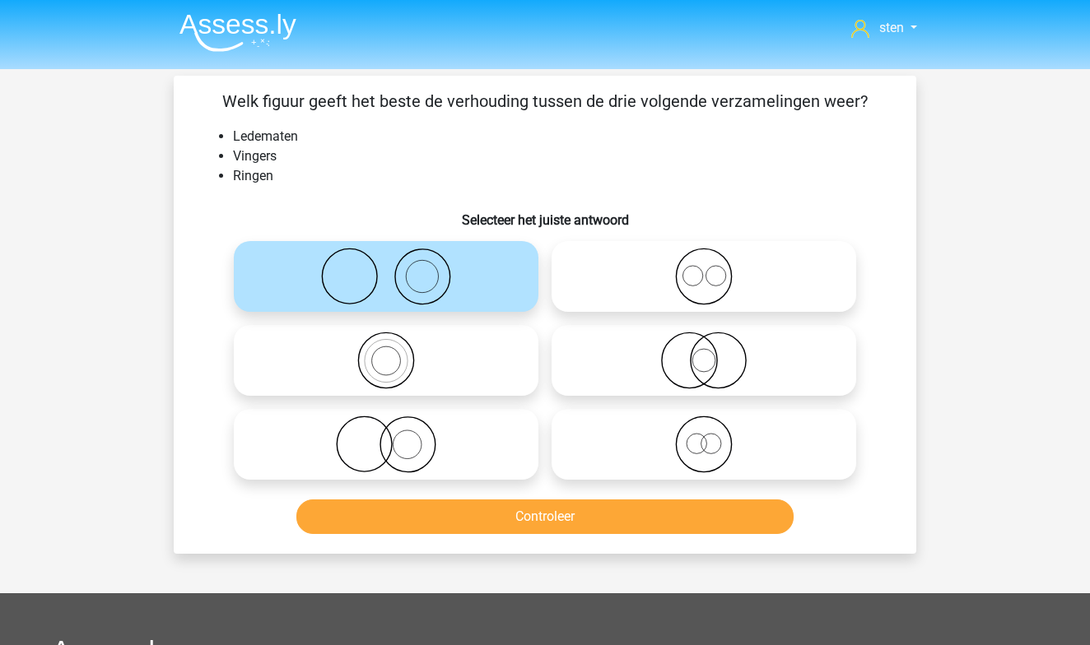
click at [477, 512] on button "Controleer" at bounding box center [545, 517] width 498 height 35
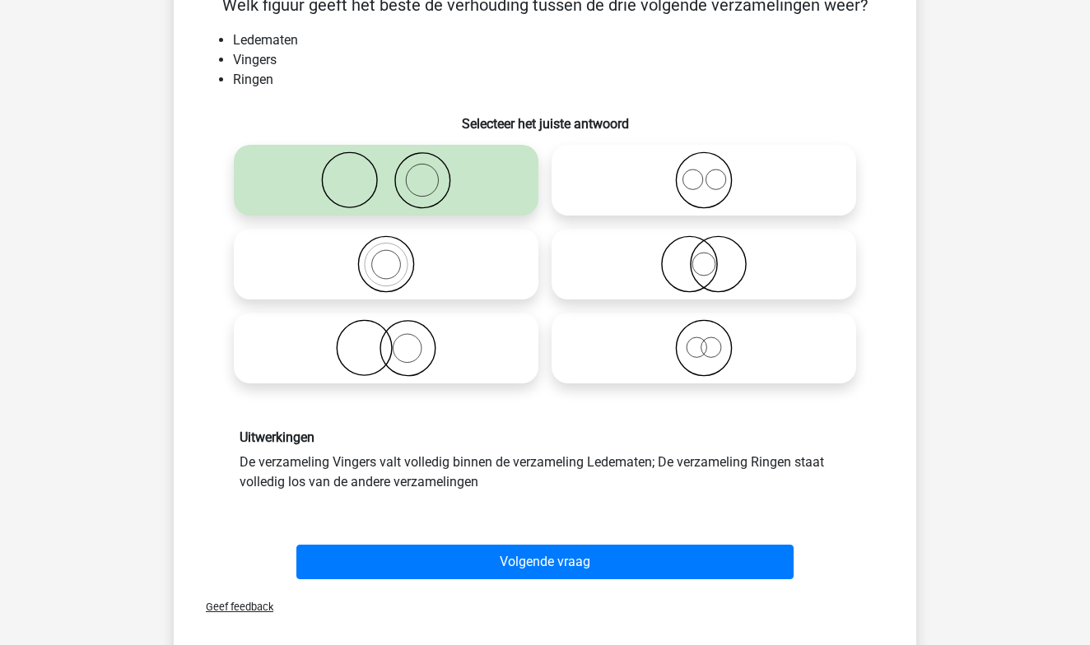
scroll to position [99, 0]
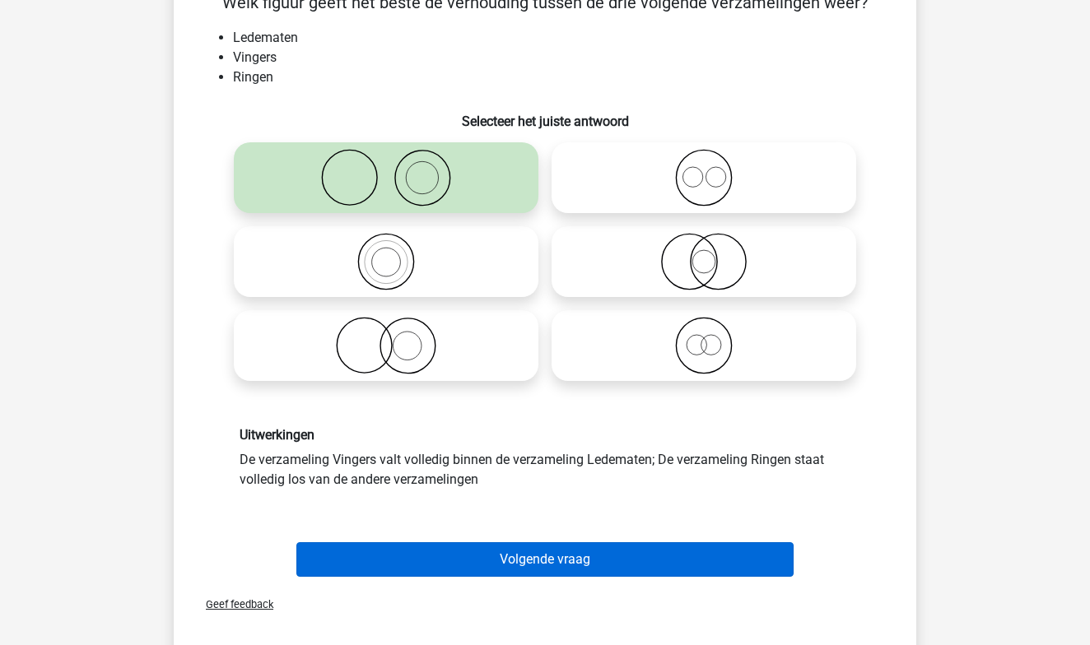
click at [509, 560] on button "Volgende vraag" at bounding box center [545, 560] width 498 height 35
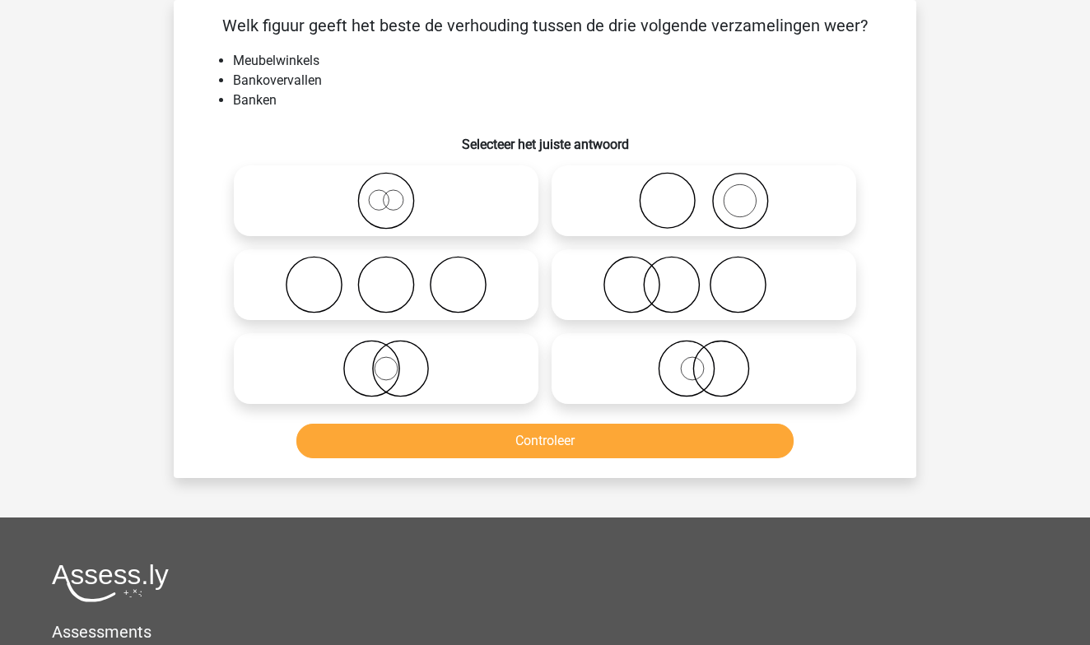
click at [733, 199] on icon at bounding box center [703, 201] width 291 height 58
click at [715, 193] on input "radio" at bounding box center [709, 187] width 11 height 11
radio input "true"
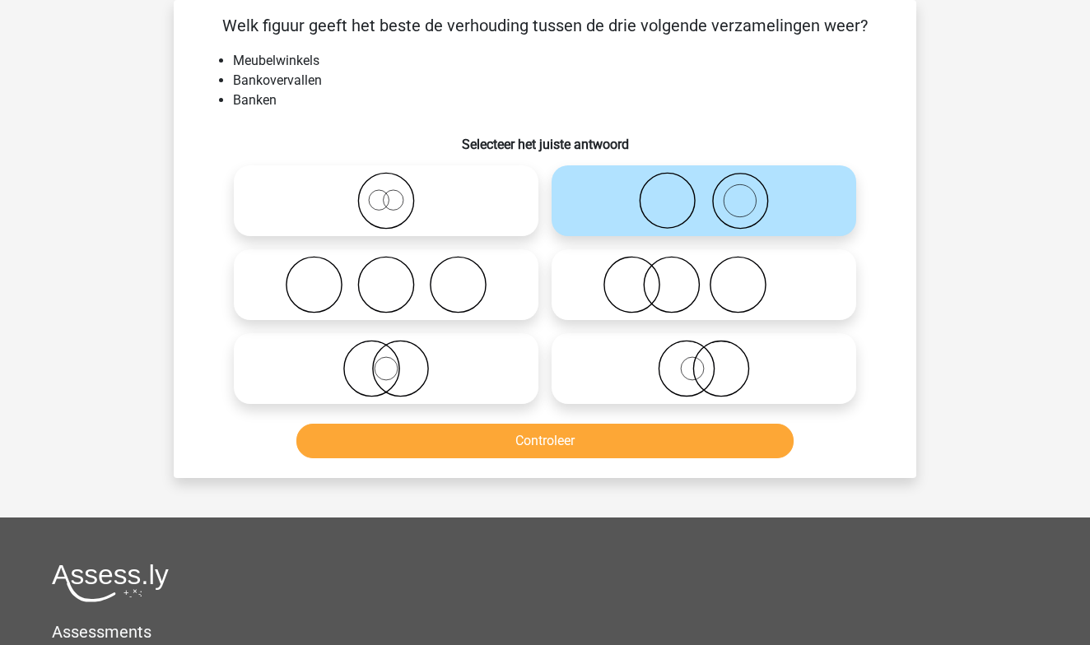
click at [639, 438] on button "Controleer" at bounding box center [545, 441] width 498 height 35
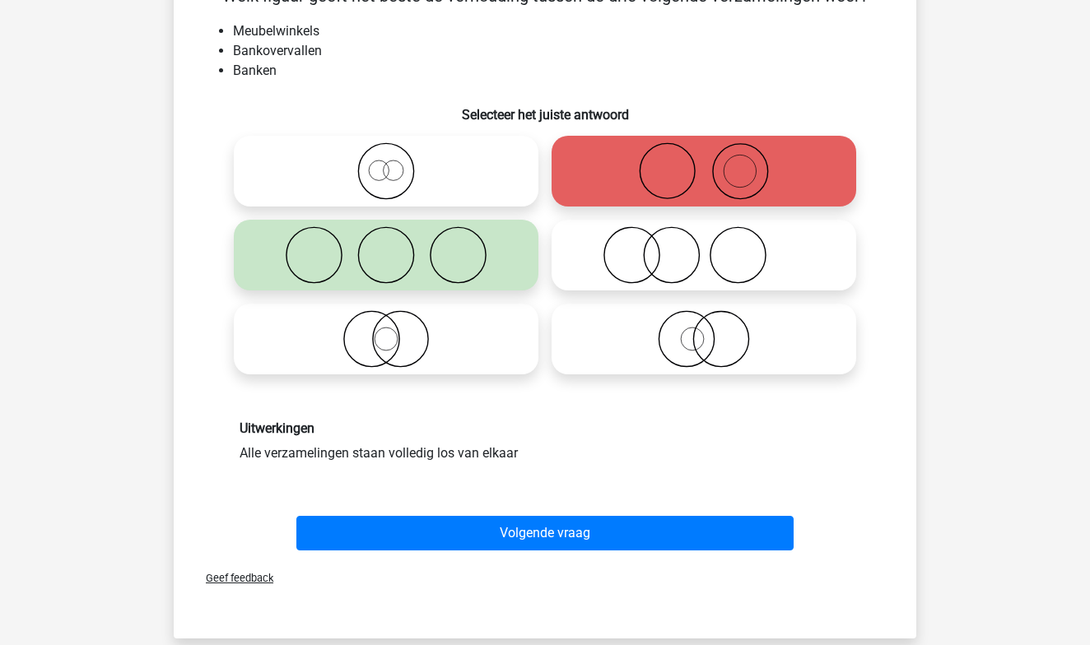
scroll to position [112, 0]
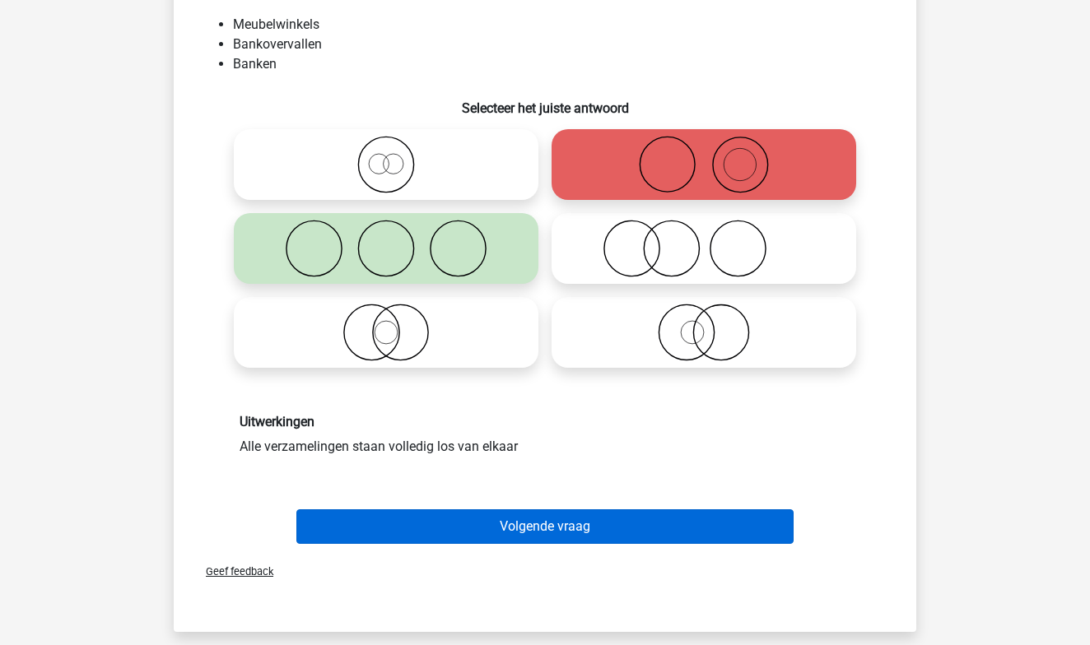
click at [533, 519] on button "Volgende vraag" at bounding box center [545, 527] width 498 height 35
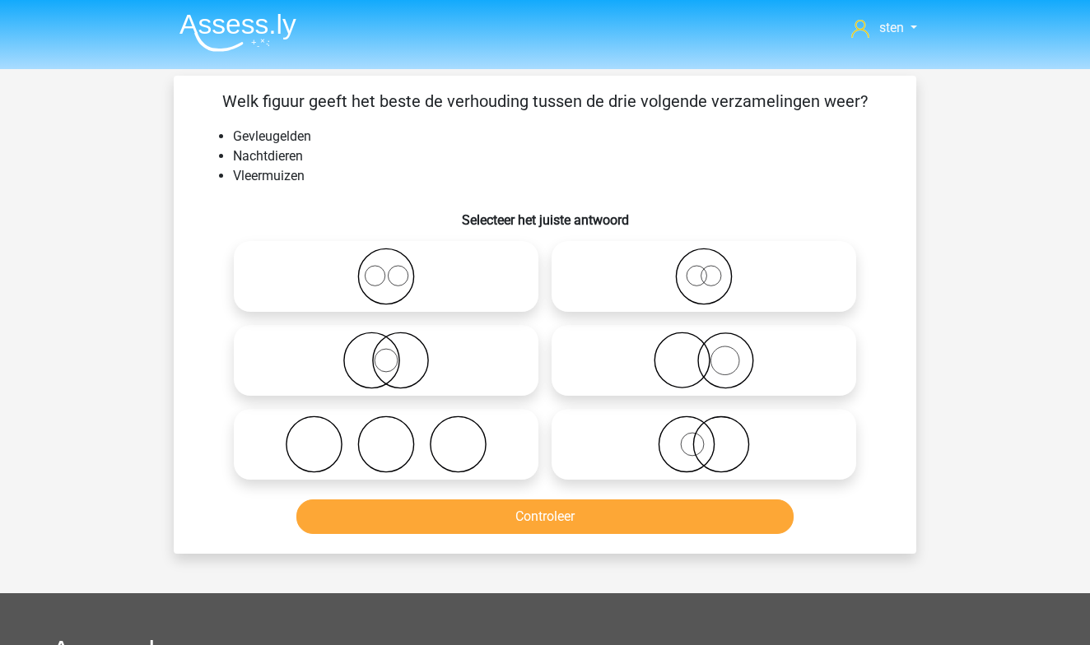
scroll to position [0, 0]
click at [395, 283] on icon at bounding box center [385, 277] width 291 height 58
click at [395, 268] on input "radio" at bounding box center [391, 263] width 11 height 11
radio input "true"
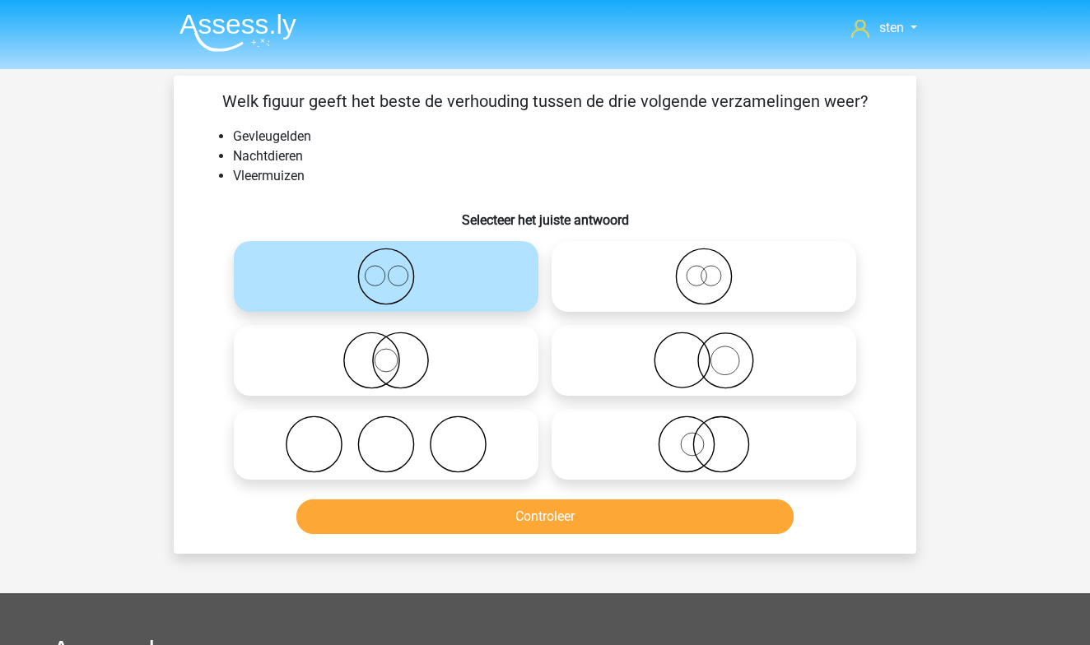
click at [700, 274] on icon at bounding box center [703, 277] width 291 height 58
click at [704, 268] on input "radio" at bounding box center [709, 263] width 11 height 11
radio input "true"
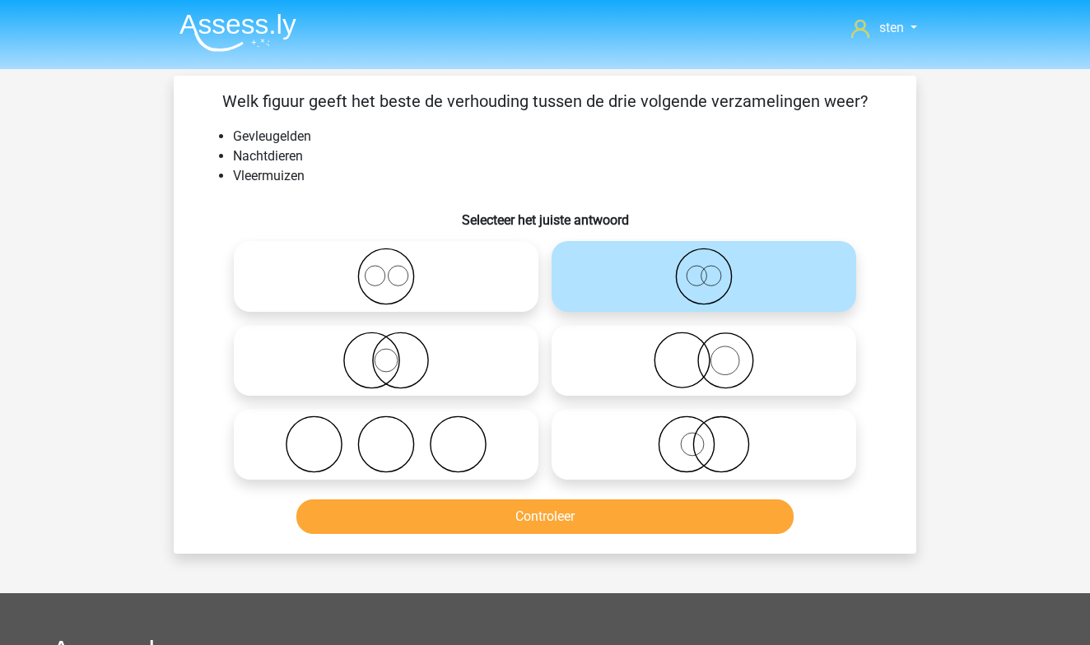
click at [559, 512] on button "Controleer" at bounding box center [545, 517] width 498 height 35
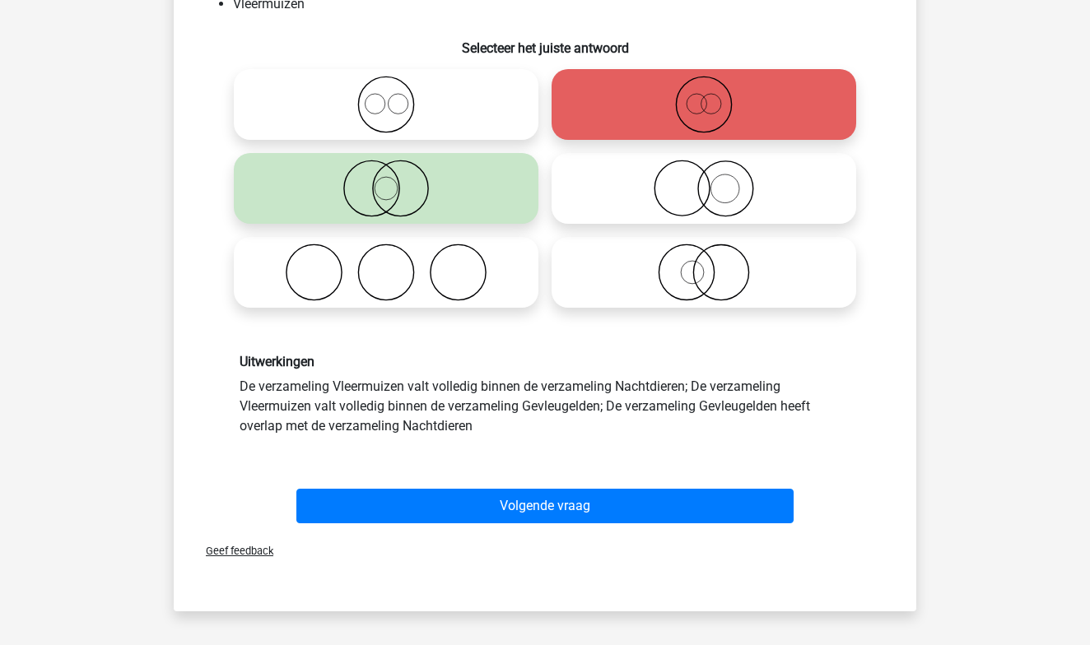
scroll to position [179, 0]
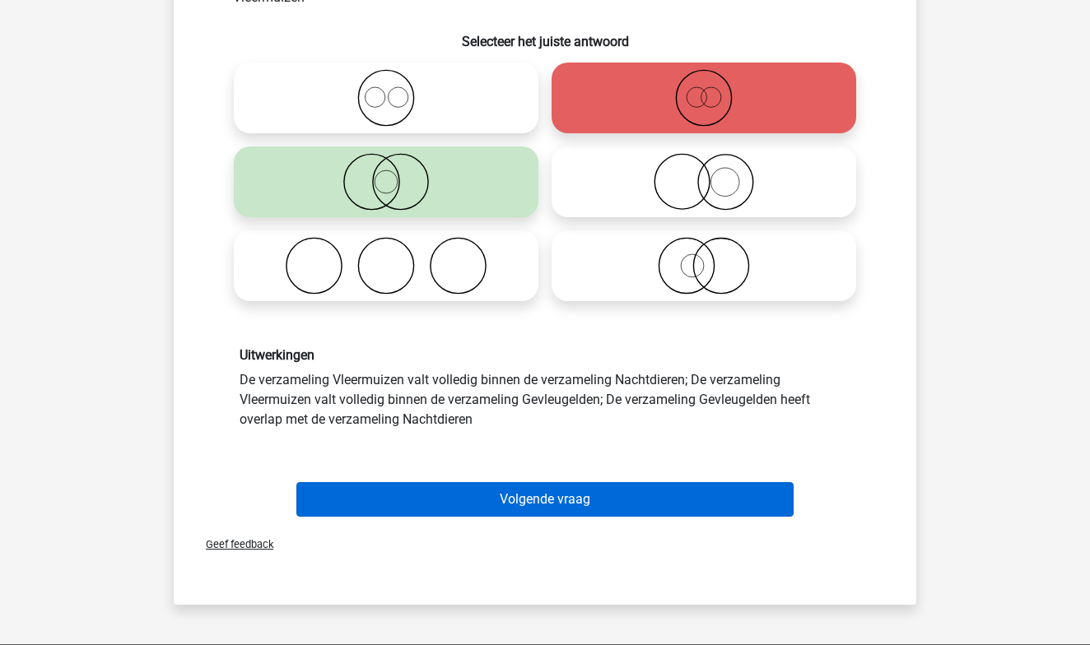
click at [543, 496] on button "Volgende vraag" at bounding box center [545, 499] width 498 height 35
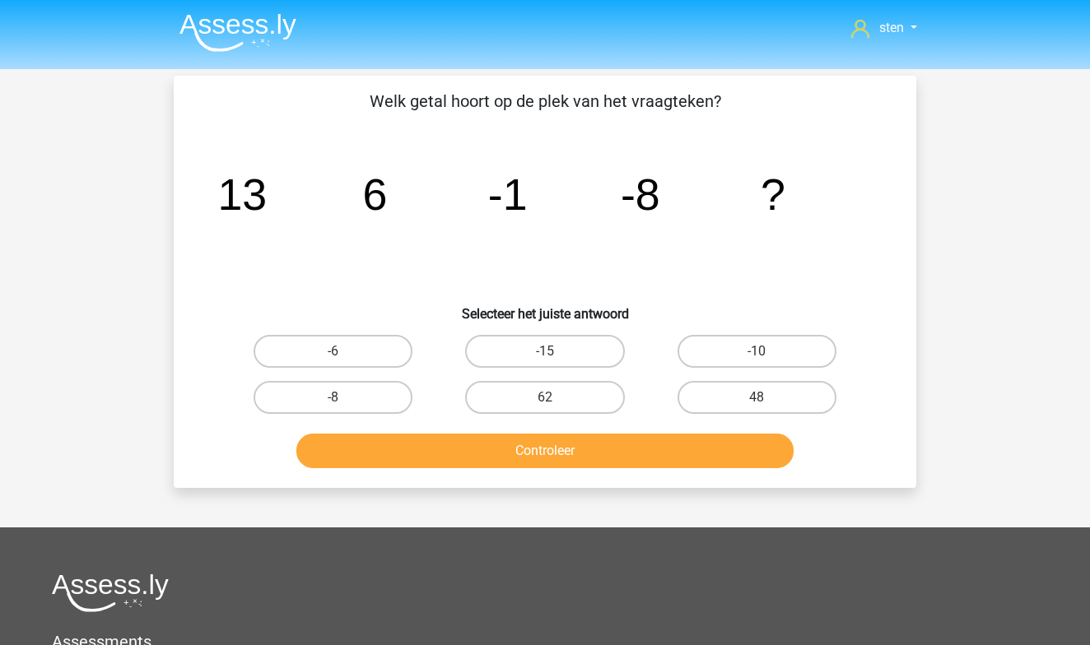
scroll to position [0, 0]
click at [564, 345] on label "-15" at bounding box center [544, 351] width 159 height 33
click at [556, 352] on input "-15" at bounding box center [550, 357] width 11 height 11
radio input "true"
click at [561, 449] on button "Controleer" at bounding box center [545, 451] width 498 height 35
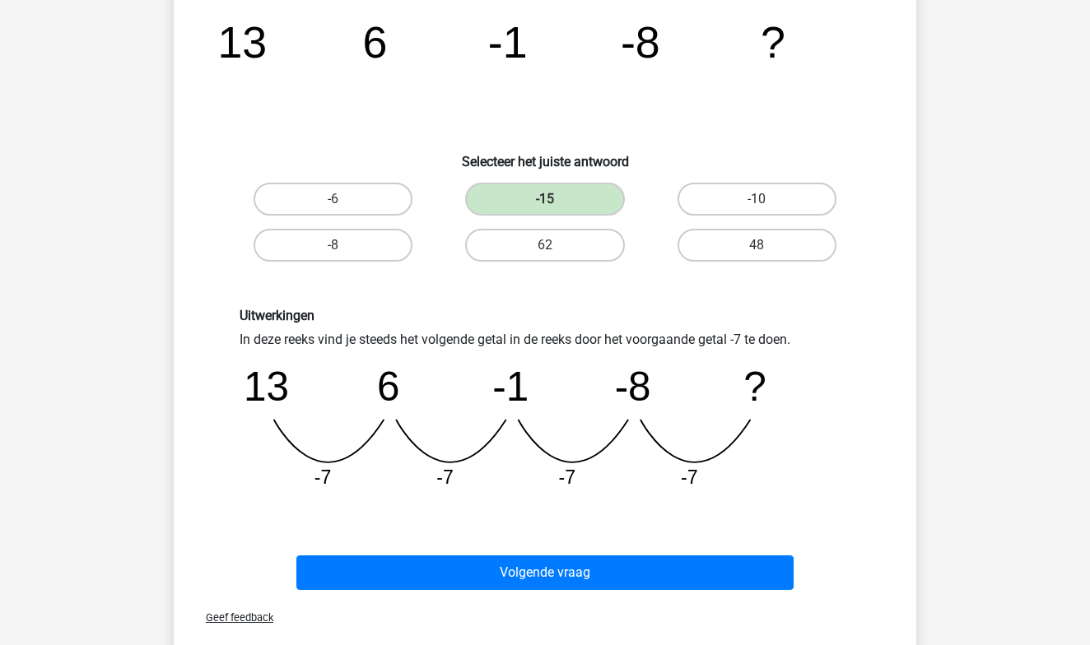
scroll to position [162, 0]
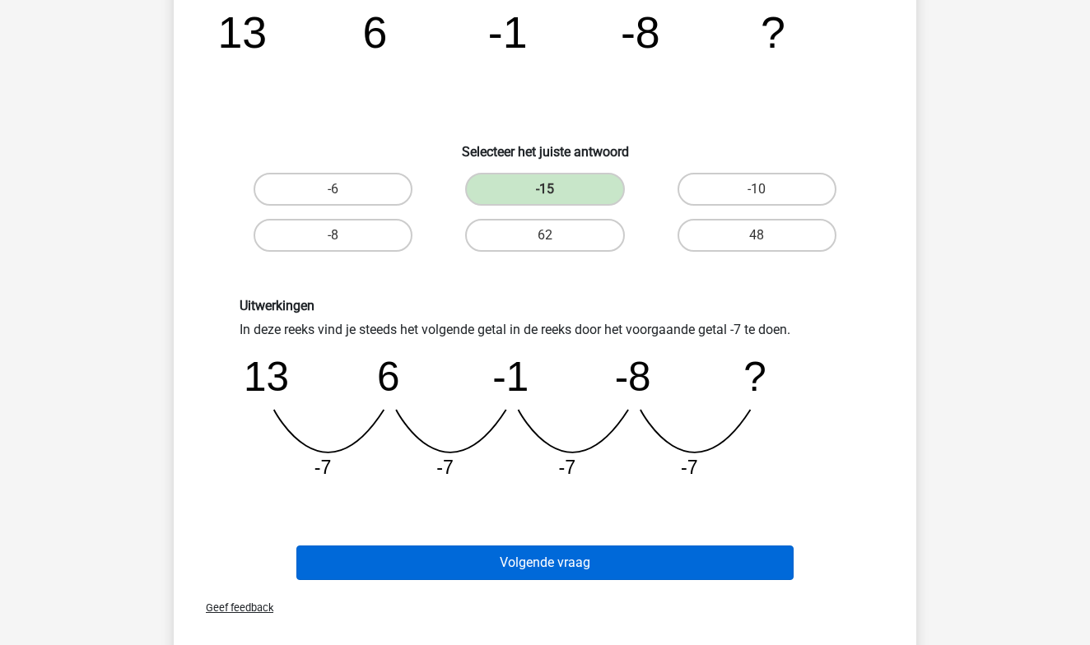
click at [574, 575] on button "Volgende vraag" at bounding box center [545, 563] width 498 height 35
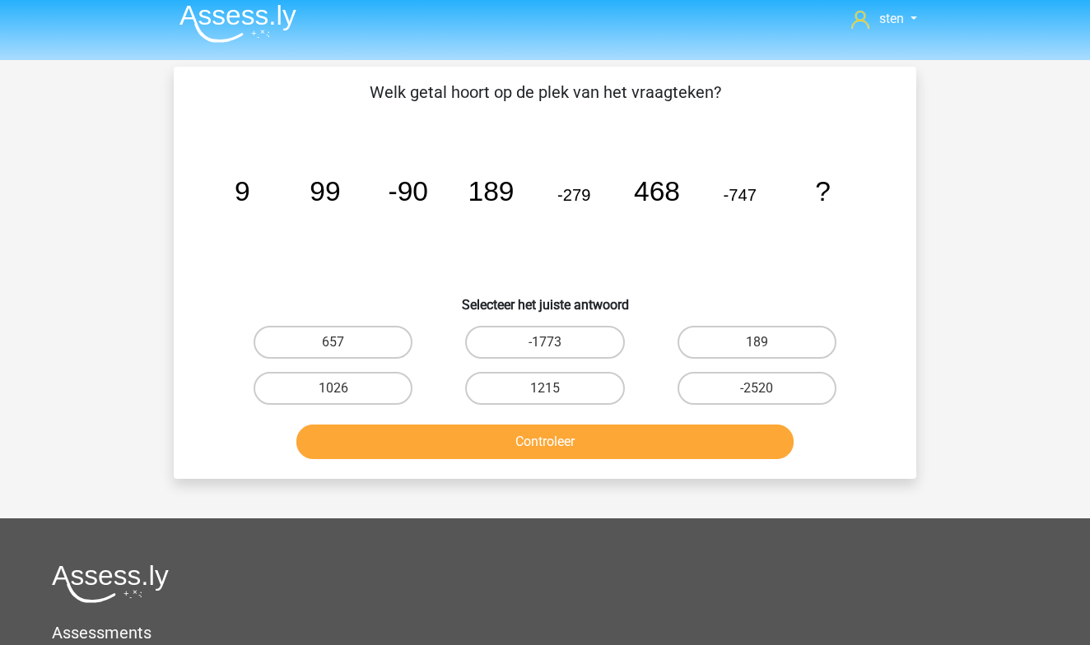
scroll to position [5, 0]
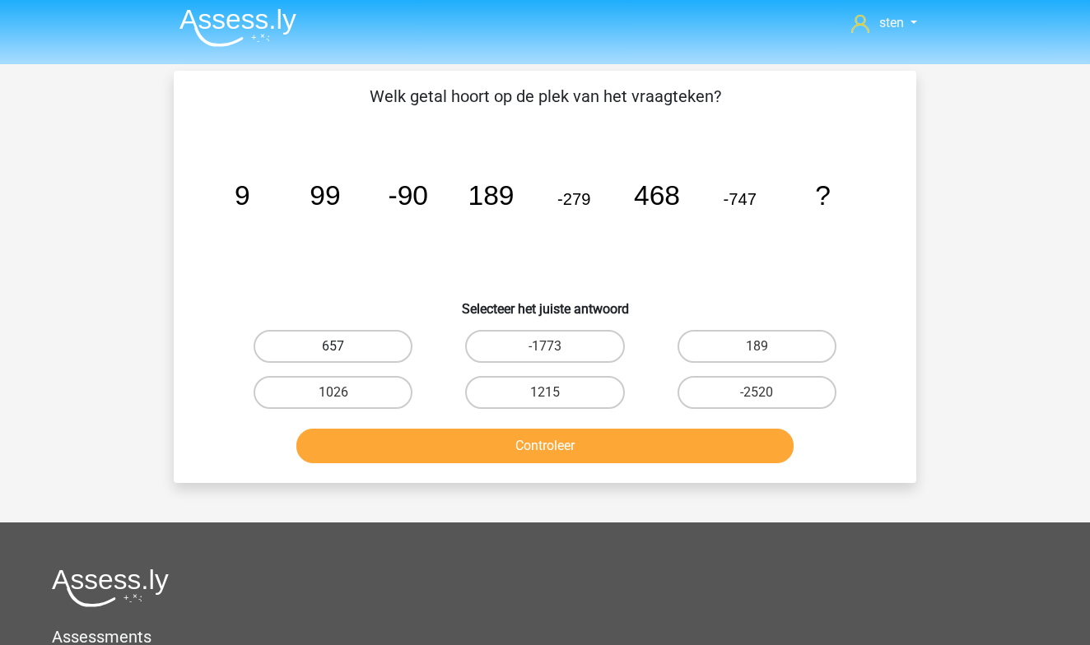
click at [396, 348] on label "657" at bounding box center [333, 346] width 159 height 33
click at [344, 348] on input "657" at bounding box center [338, 352] width 11 height 11
radio input "true"
click at [492, 442] on button "Controleer" at bounding box center [545, 446] width 498 height 35
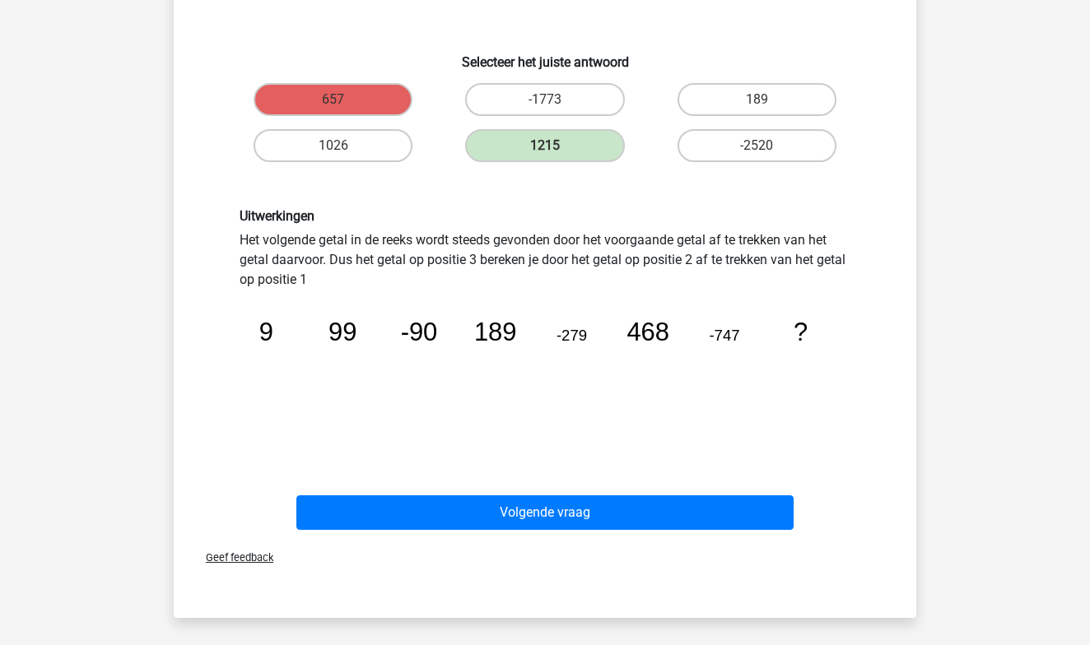
scroll to position [259, 0]
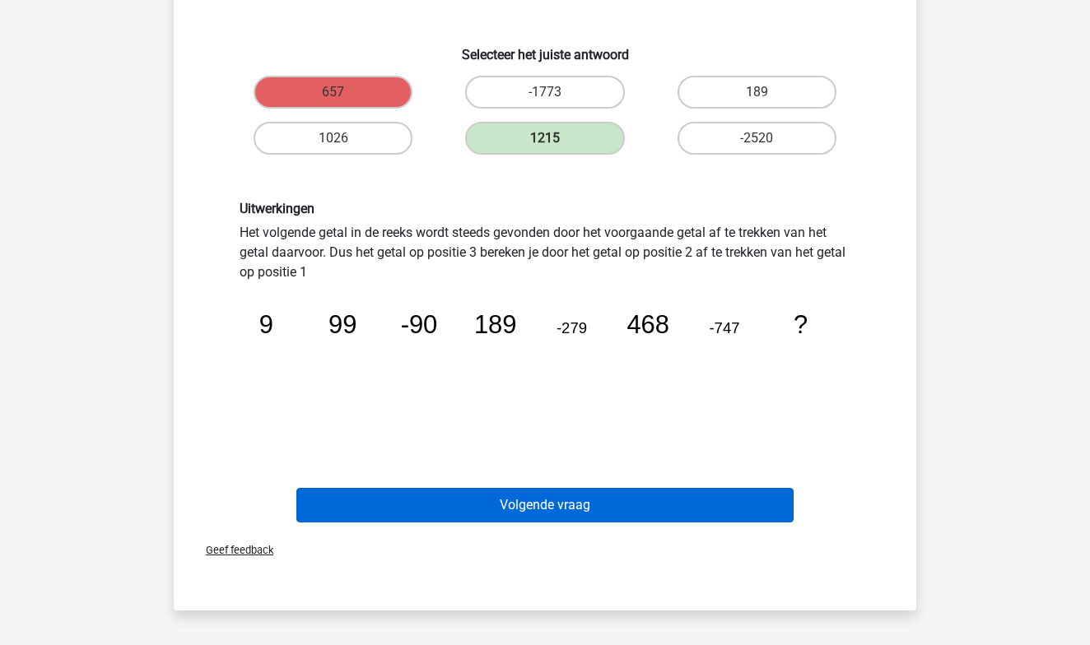
click at [642, 506] on button "Volgende vraag" at bounding box center [545, 505] width 498 height 35
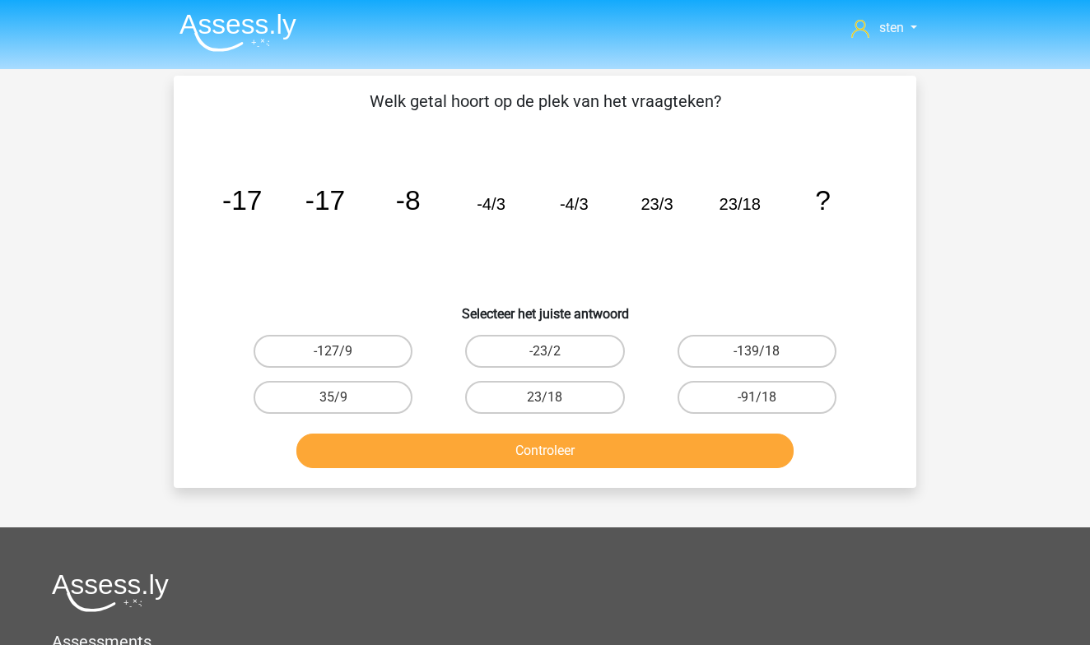
scroll to position [0, 0]
click at [738, 363] on label "-139/18" at bounding box center [757, 351] width 159 height 33
click at [757, 362] on input "-139/18" at bounding box center [762, 357] width 11 height 11
radio input "true"
click at [682, 439] on button "Controleer" at bounding box center [545, 451] width 498 height 35
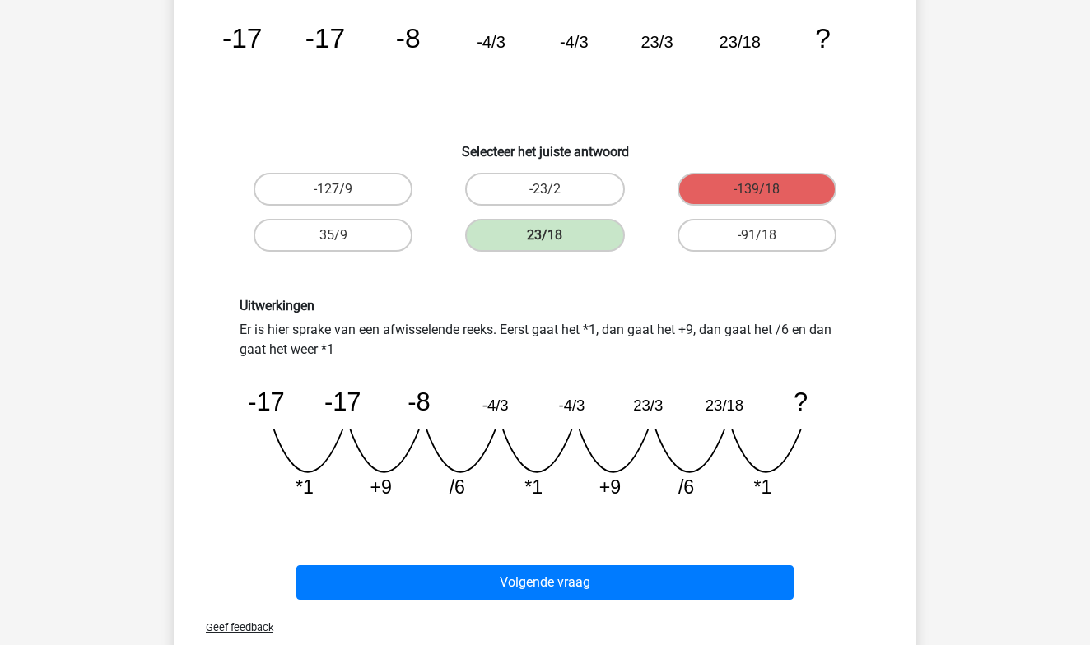
scroll to position [201, 0]
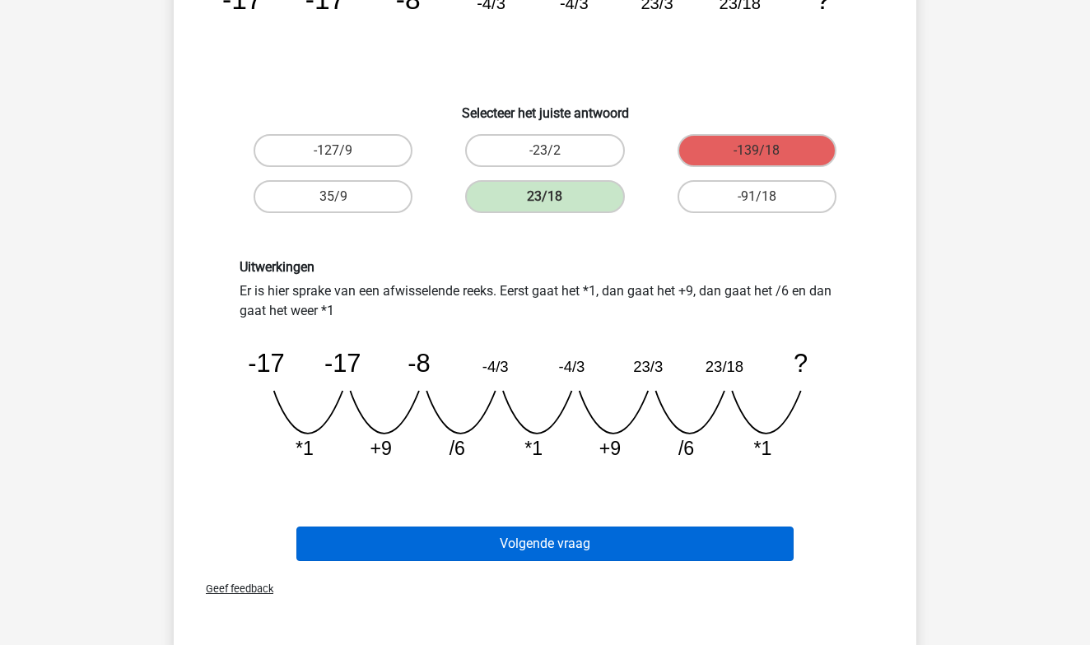
click at [633, 549] on button "Volgende vraag" at bounding box center [545, 544] width 498 height 35
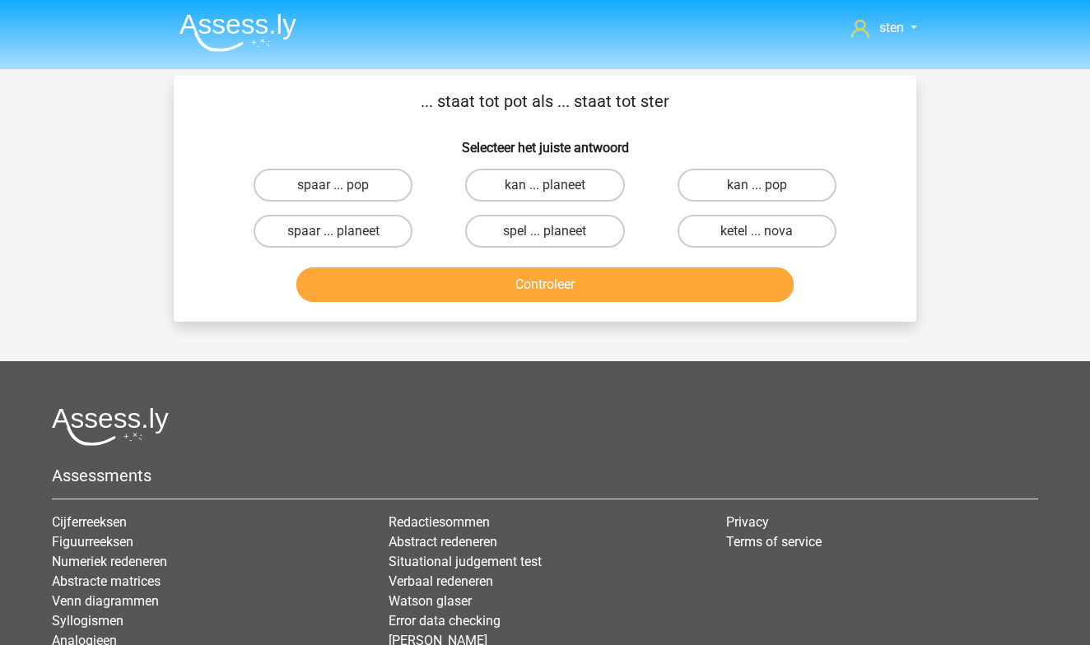
scroll to position [0, 0]
click at [383, 184] on label "spaar ... pop" at bounding box center [333, 185] width 159 height 33
click at [344, 185] on input "spaar ... pop" at bounding box center [338, 190] width 11 height 11
radio input "true"
click at [459, 291] on button "Controleer" at bounding box center [545, 285] width 498 height 35
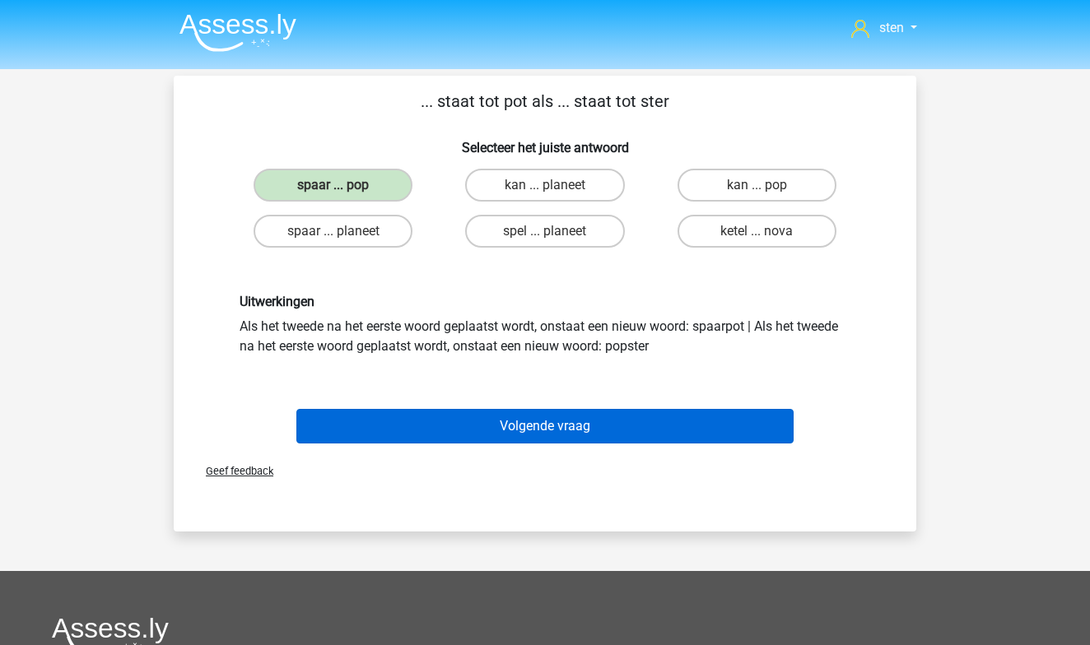
click at [517, 428] on button "Volgende vraag" at bounding box center [545, 426] width 498 height 35
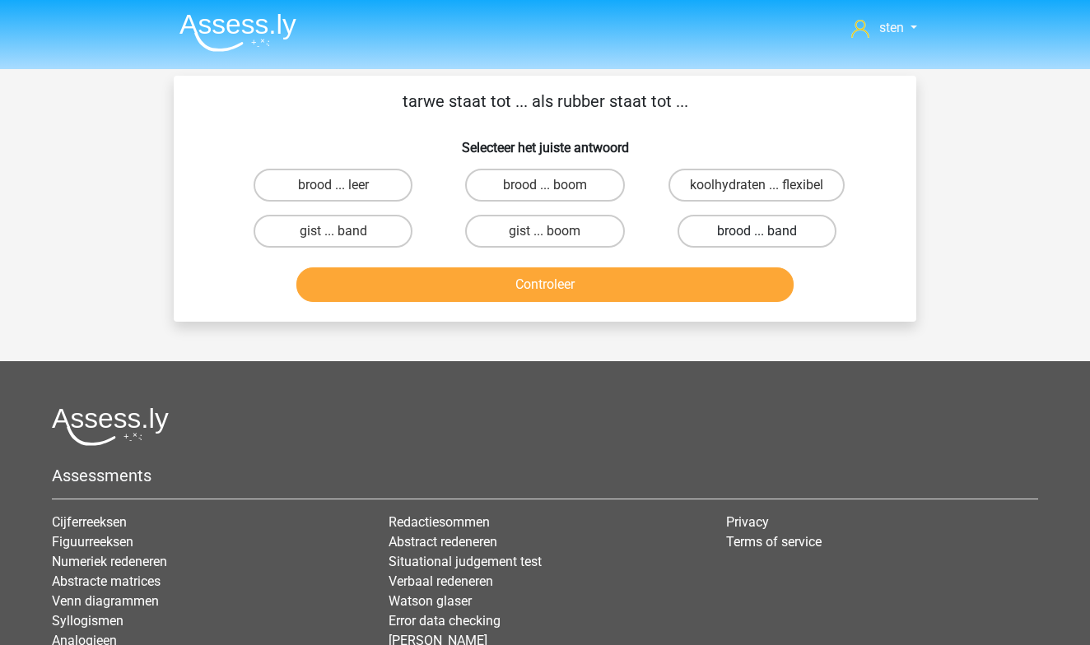
click at [751, 230] on label "brood ... band" at bounding box center [757, 231] width 159 height 33
click at [757, 231] on input "brood ... band" at bounding box center [762, 236] width 11 height 11
radio input "true"
click at [653, 286] on button "Controleer" at bounding box center [545, 285] width 498 height 35
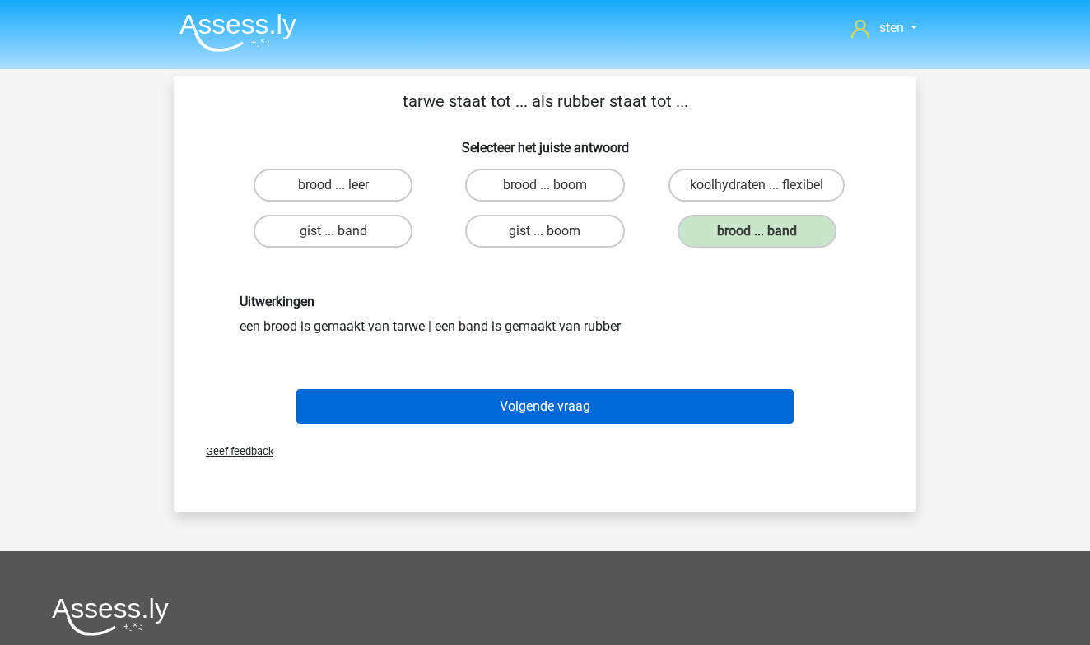
click at [603, 408] on button "Volgende vraag" at bounding box center [545, 406] width 498 height 35
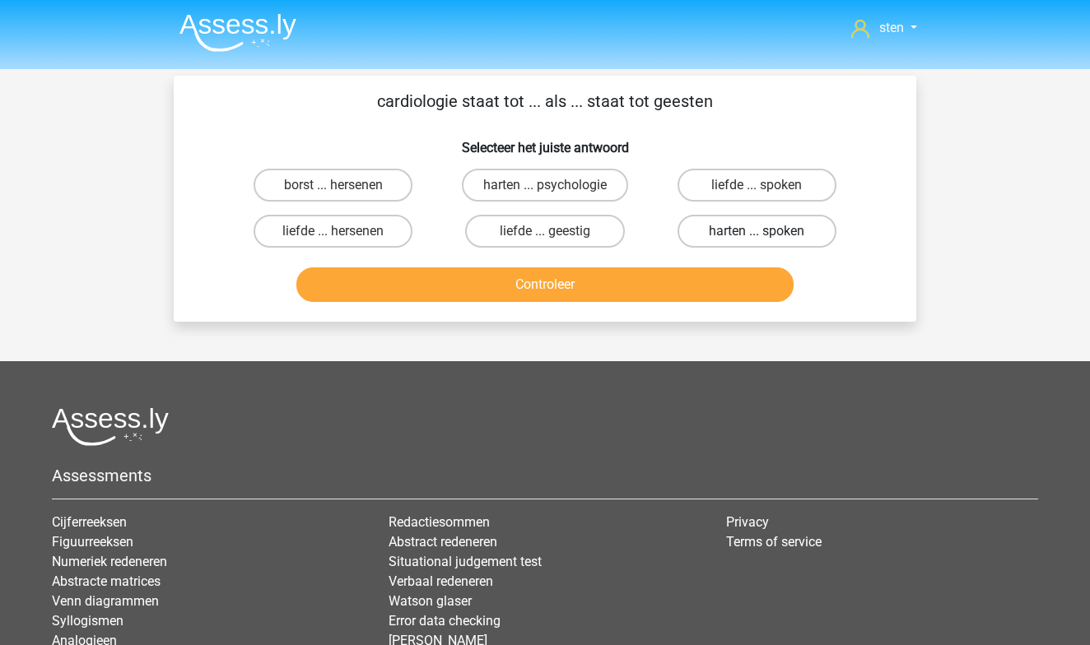
click at [724, 231] on label "harten ... spoken" at bounding box center [757, 231] width 159 height 33
click at [757, 231] on input "harten ... spoken" at bounding box center [762, 236] width 11 height 11
radio input "true"
click at [656, 284] on button "Controleer" at bounding box center [545, 285] width 498 height 35
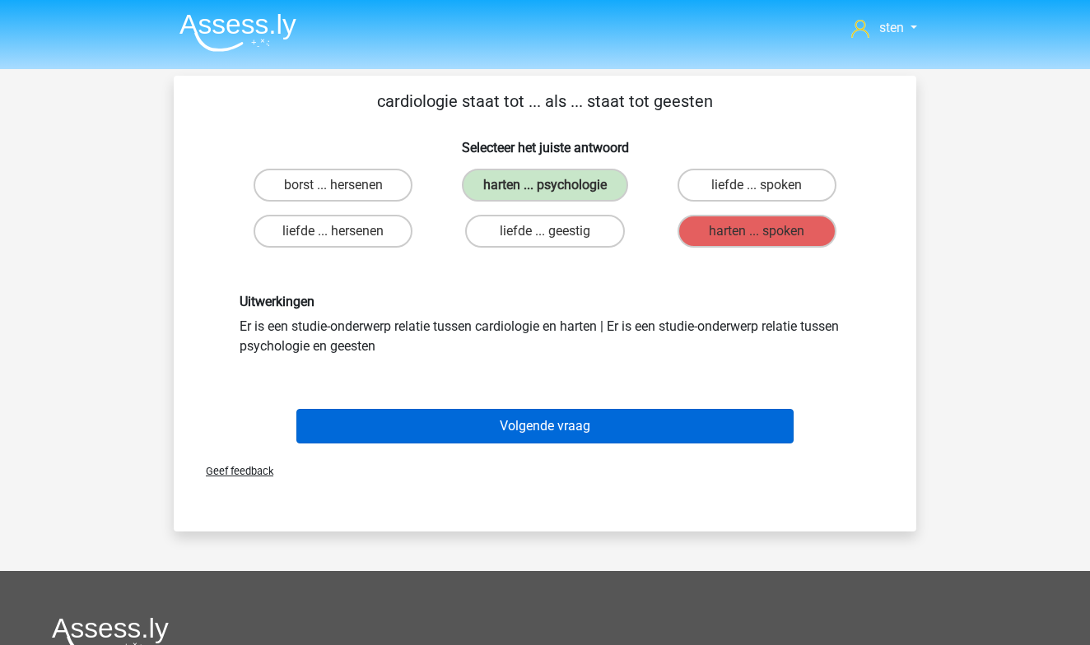
click at [556, 424] on button "Volgende vraag" at bounding box center [545, 426] width 498 height 35
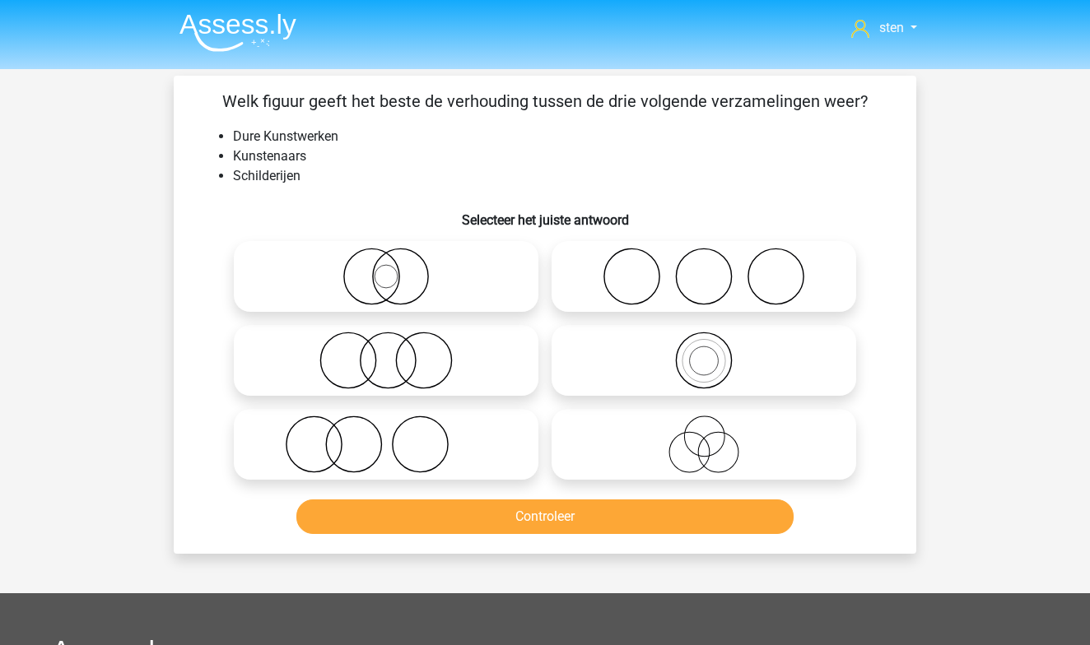
click at [632, 263] on icon at bounding box center [703, 277] width 291 height 58
click at [704, 263] on input "radio" at bounding box center [709, 263] width 11 height 11
radio input "true"
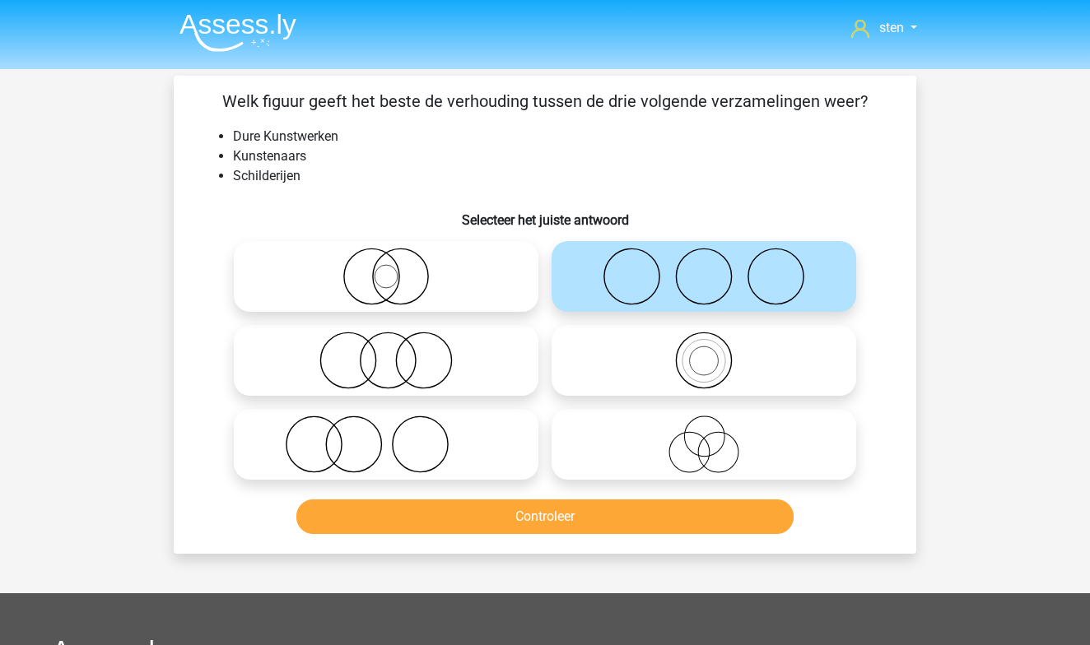
click at [524, 522] on button "Controleer" at bounding box center [545, 517] width 498 height 35
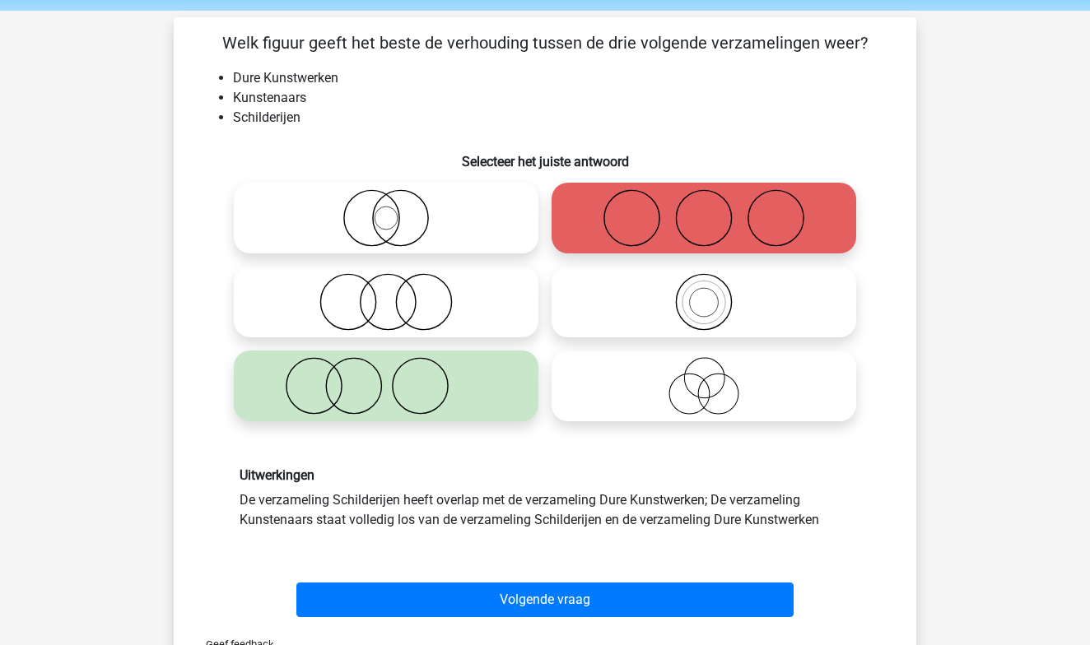
scroll to position [58, 0]
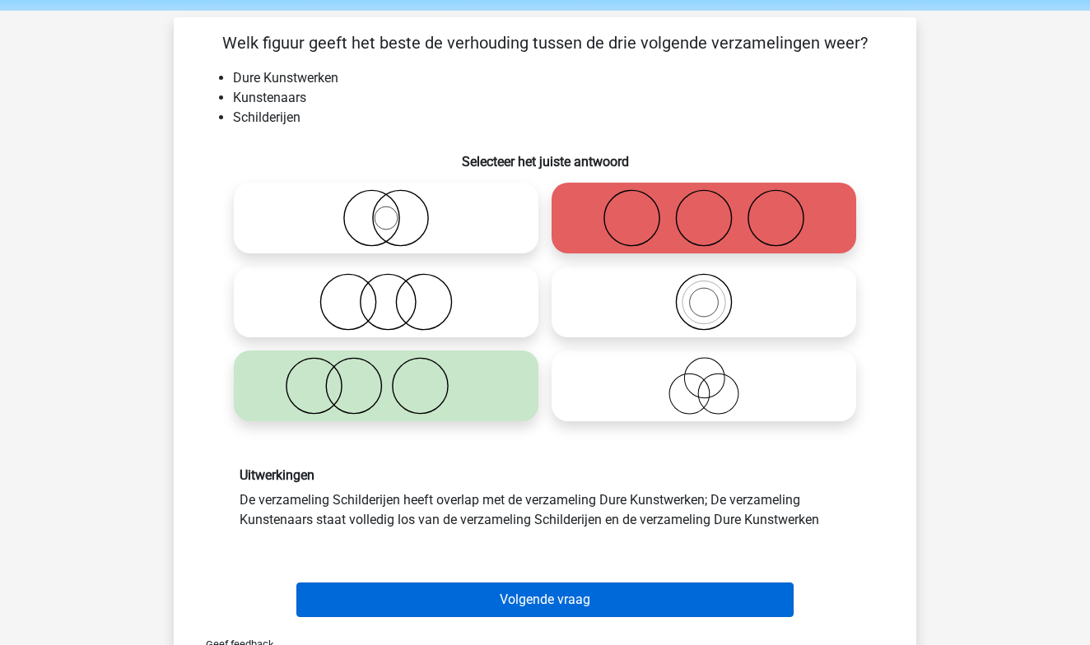
click at [450, 598] on button "Volgende vraag" at bounding box center [545, 600] width 498 height 35
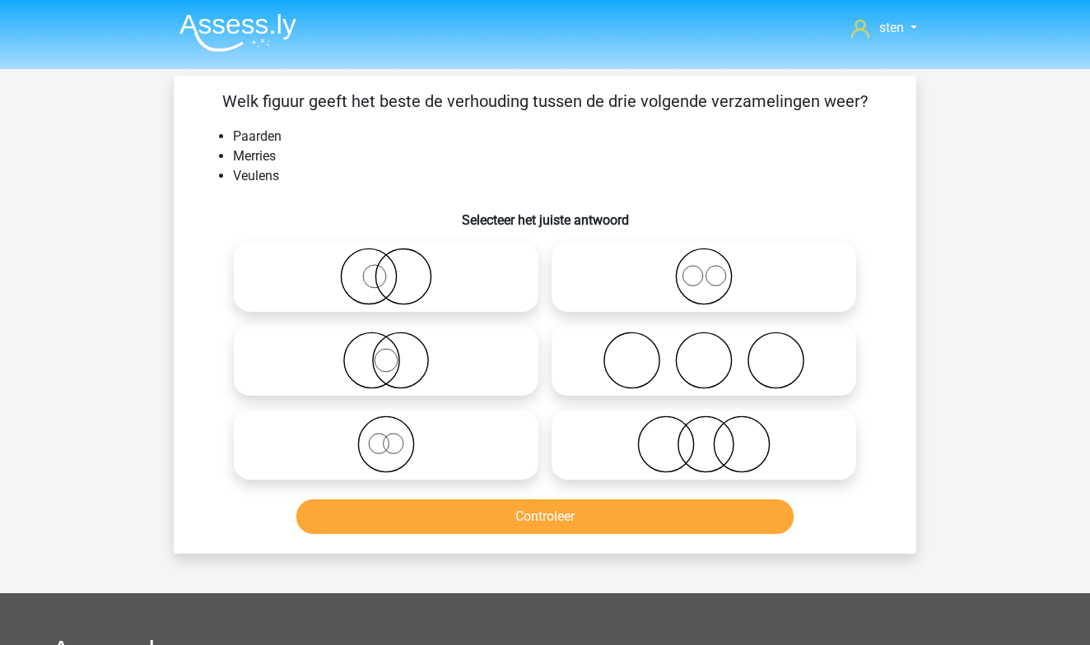
scroll to position [0, 0]
click at [374, 293] on icon at bounding box center [385, 277] width 291 height 58
click at [386, 268] on input "radio" at bounding box center [391, 263] width 11 height 11
radio input "true"
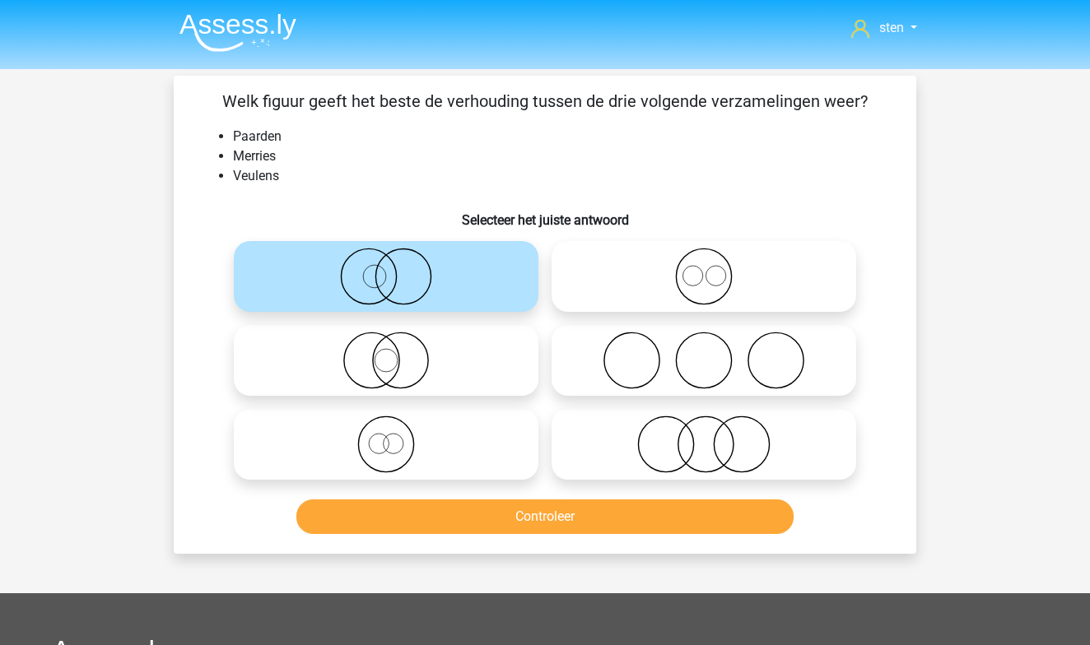
click at [406, 513] on button "Controleer" at bounding box center [545, 517] width 498 height 35
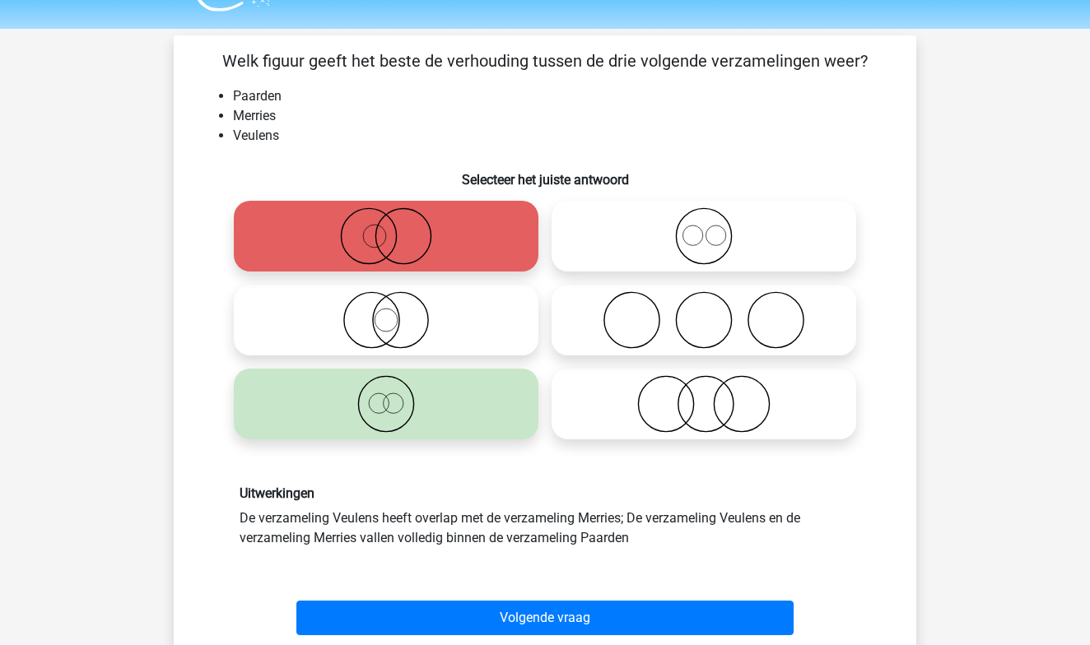
scroll to position [43, 0]
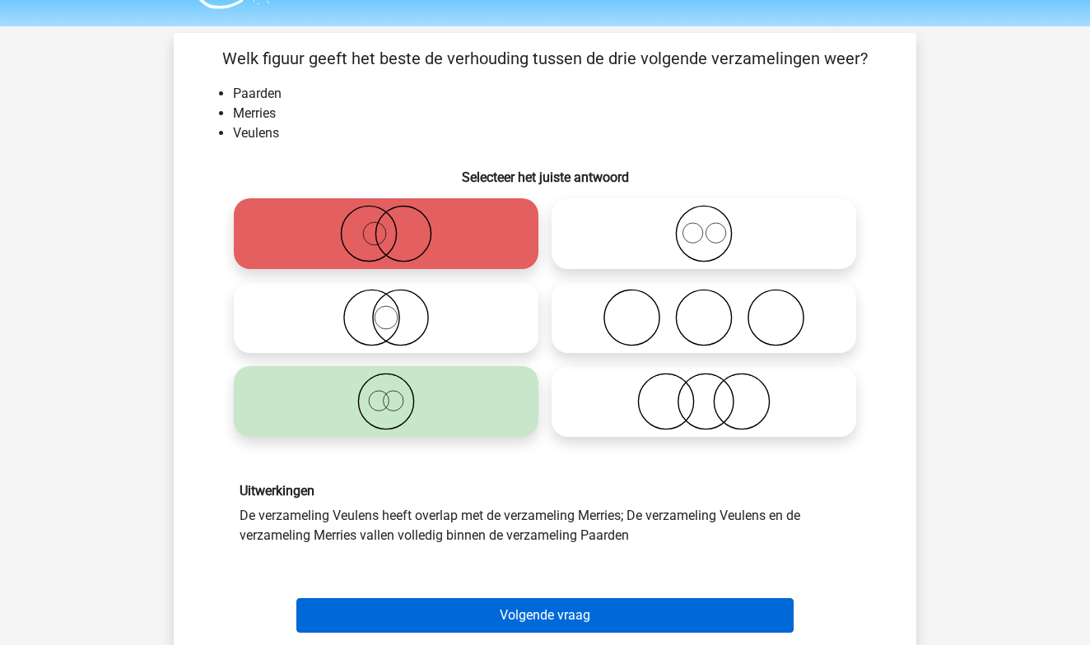
click at [602, 616] on button "Volgende vraag" at bounding box center [545, 615] width 498 height 35
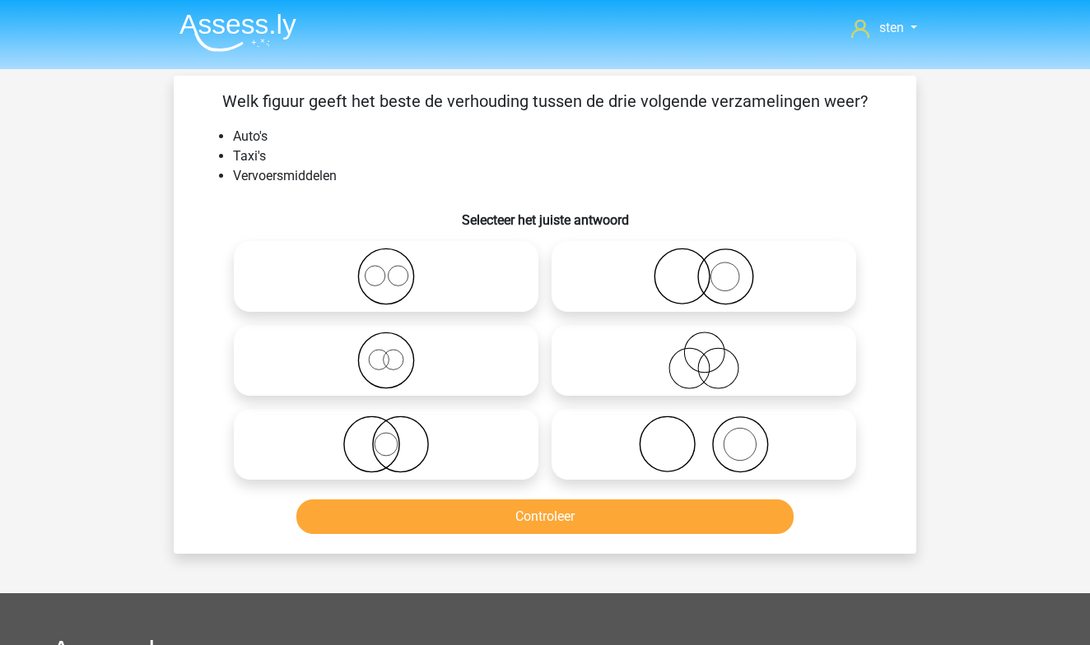
scroll to position [0, 0]
click at [391, 353] on icon at bounding box center [385, 361] width 291 height 58
click at [391, 352] on input "radio" at bounding box center [391, 347] width 11 height 11
radio input "true"
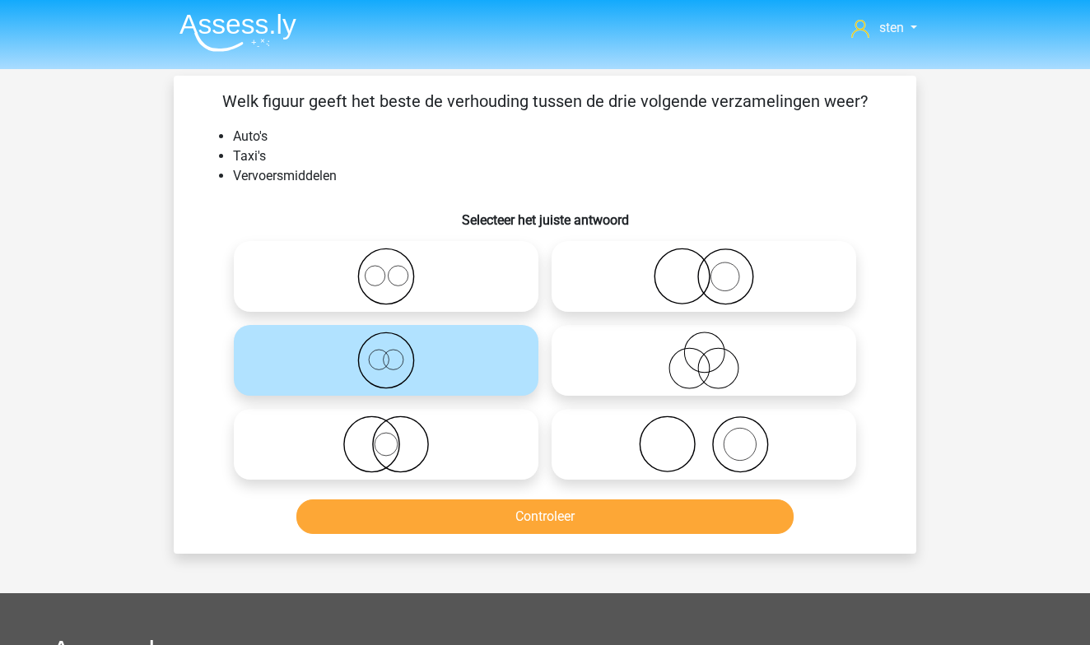
click at [420, 514] on button "Controleer" at bounding box center [545, 517] width 498 height 35
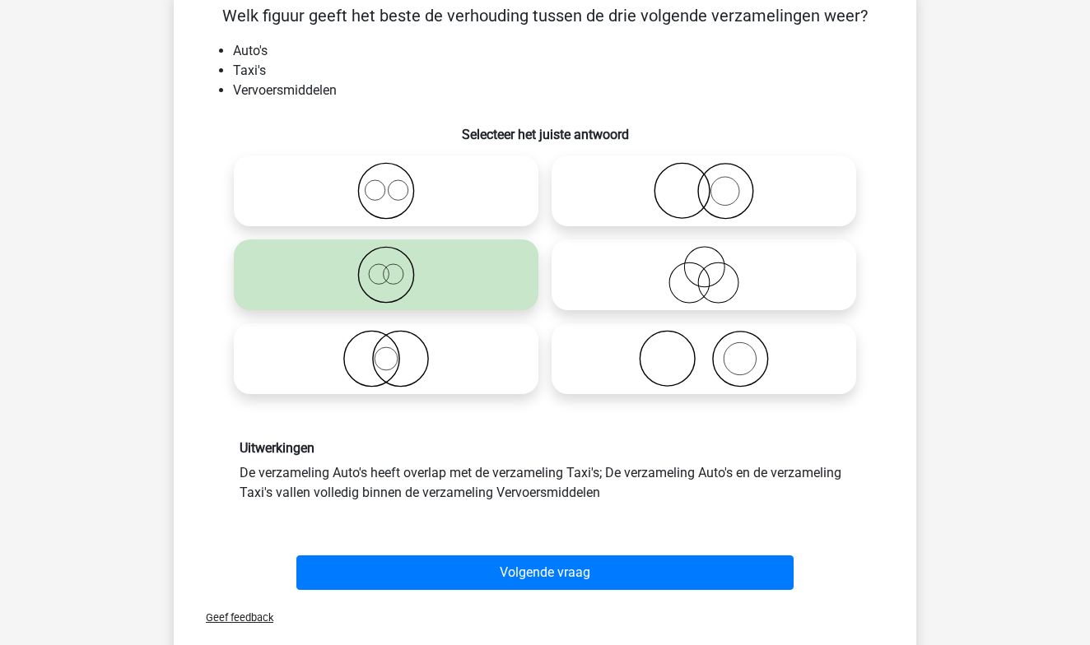
scroll to position [148, 0]
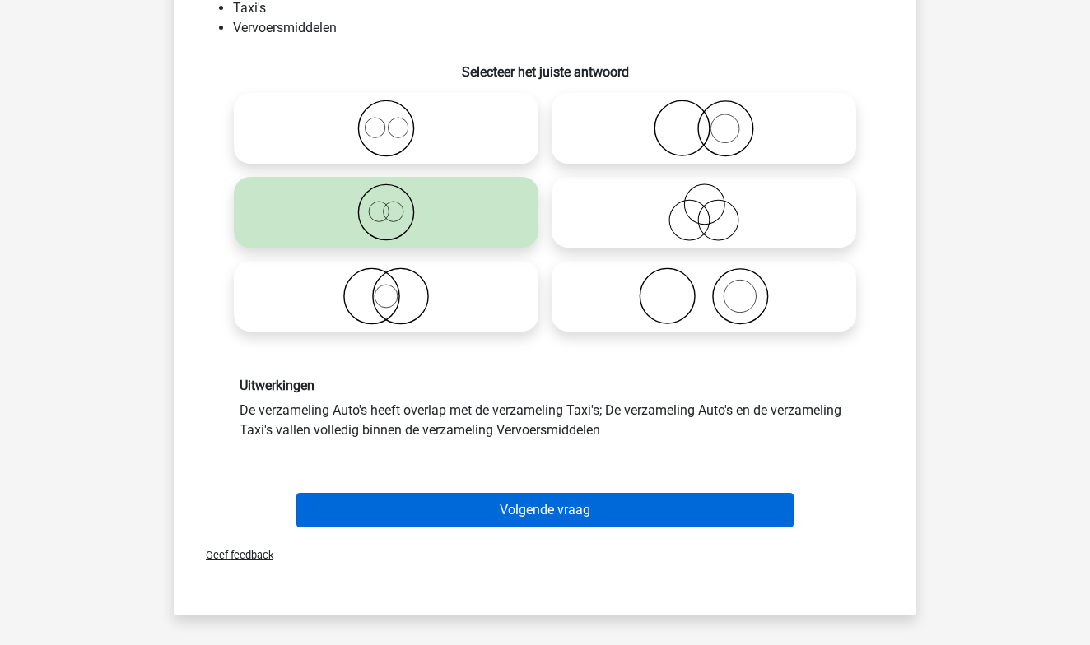
click at [487, 510] on button "Volgende vraag" at bounding box center [545, 510] width 498 height 35
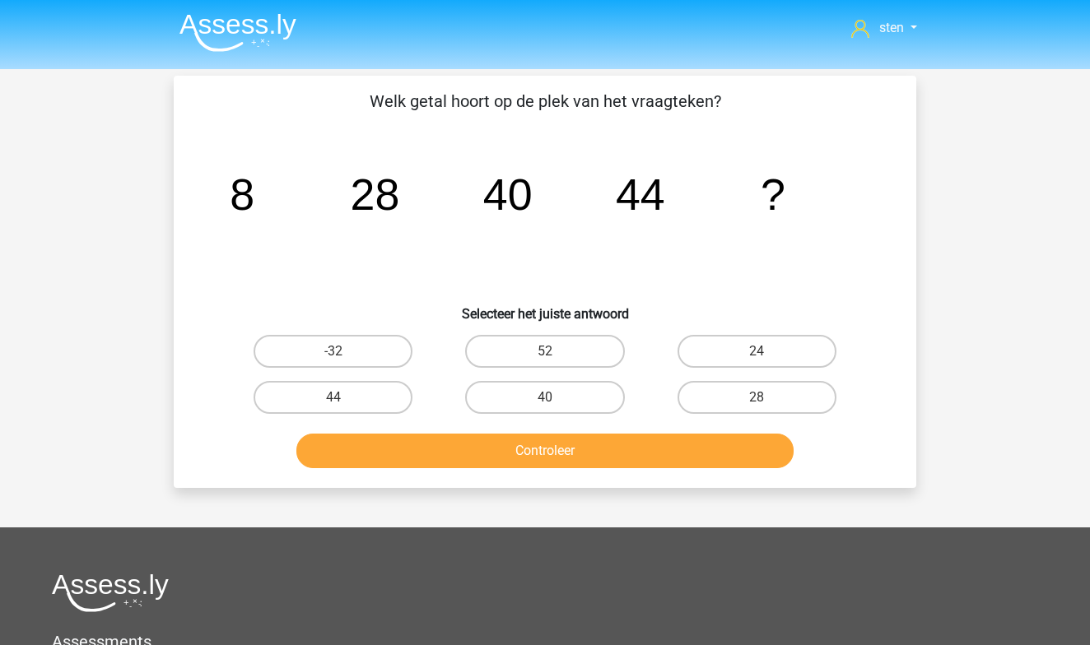
scroll to position [0, 0]
click at [591, 348] on label "52" at bounding box center [544, 351] width 159 height 33
click at [556, 352] on input "52" at bounding box center [550, 357] width 11 height 11
radio input "true"
click at [568, 454] on button "Controleer" at bounding box center [545, 451] width 498 height 35
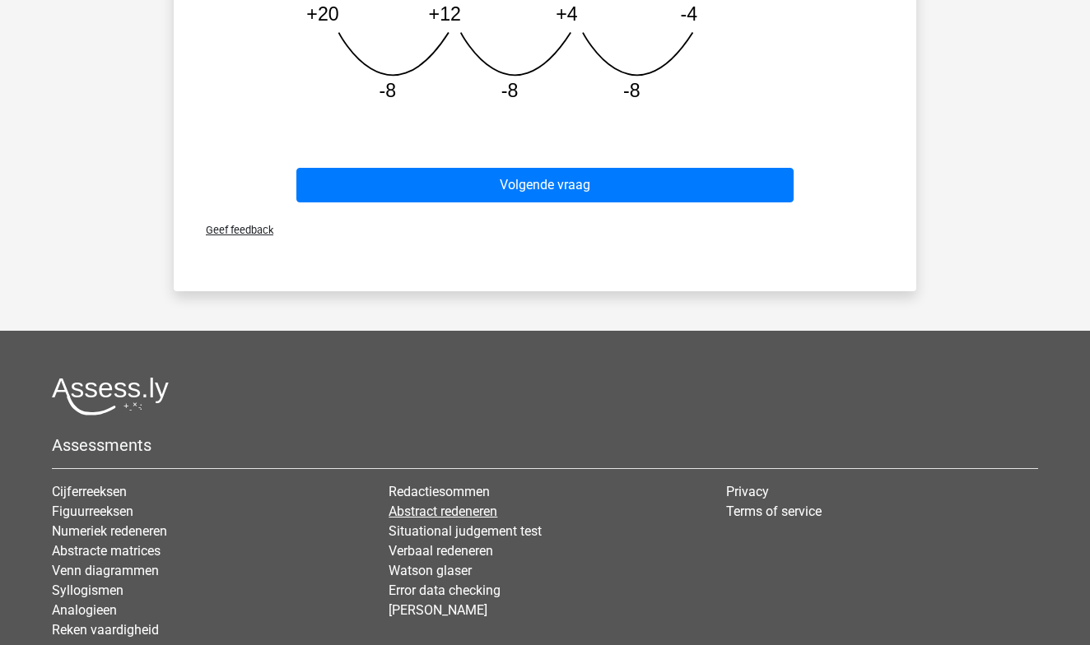
scroll to position [659, 0]
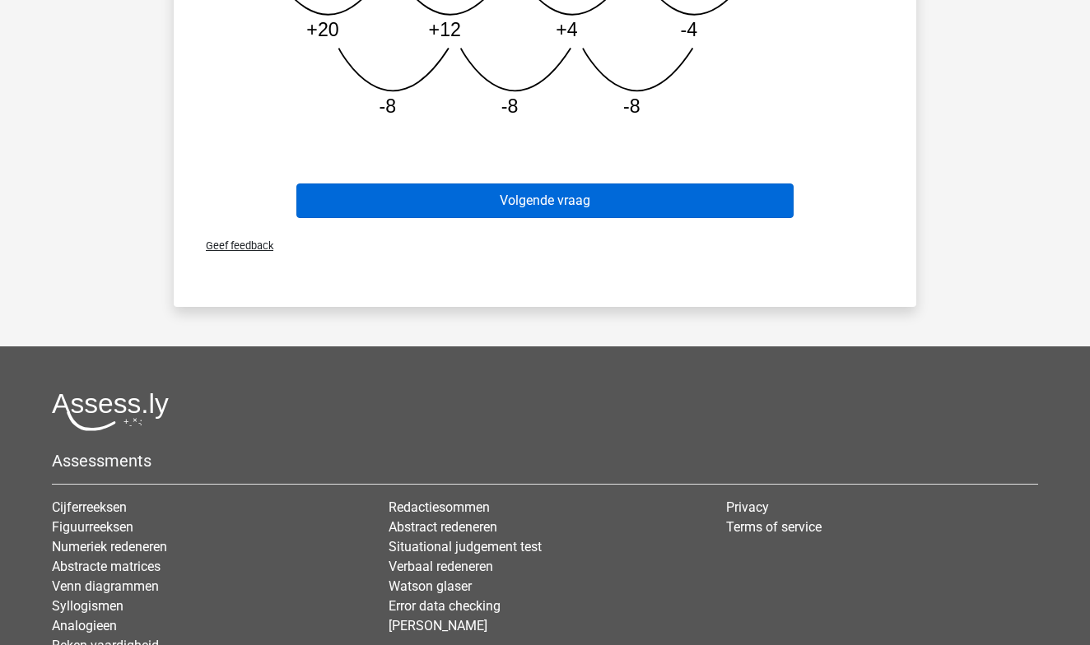
click at [553, 212] on button "Volgende vraag" at bounding box center [545, 201] width 498 height 35
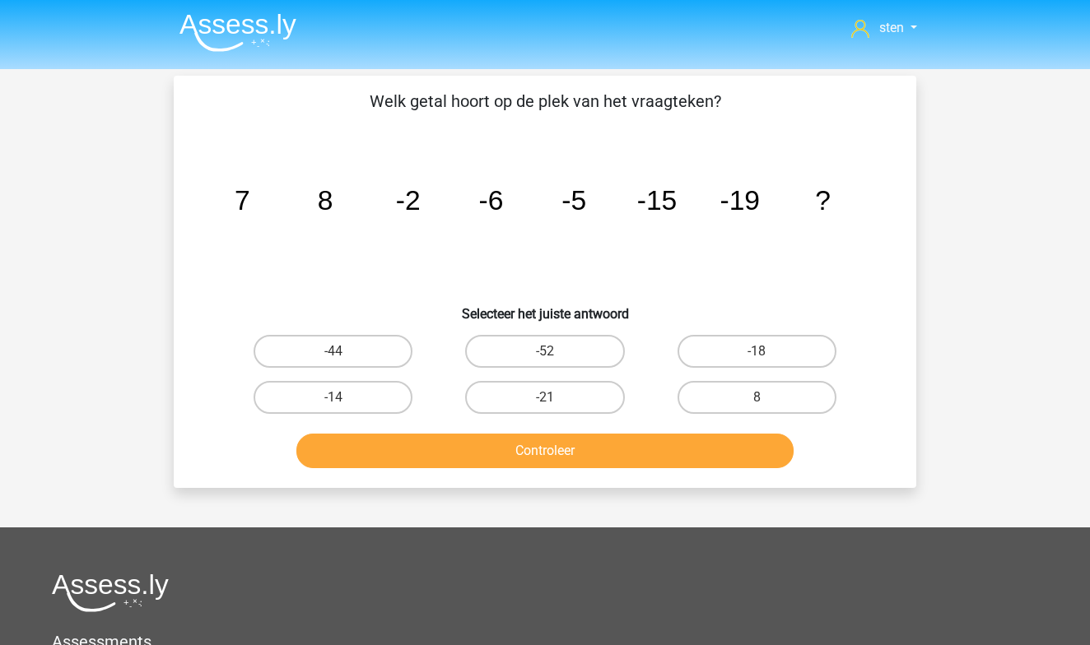
scroll to position [0, 0]
